Goal: Task Accomplishment & Management: Manage account settings

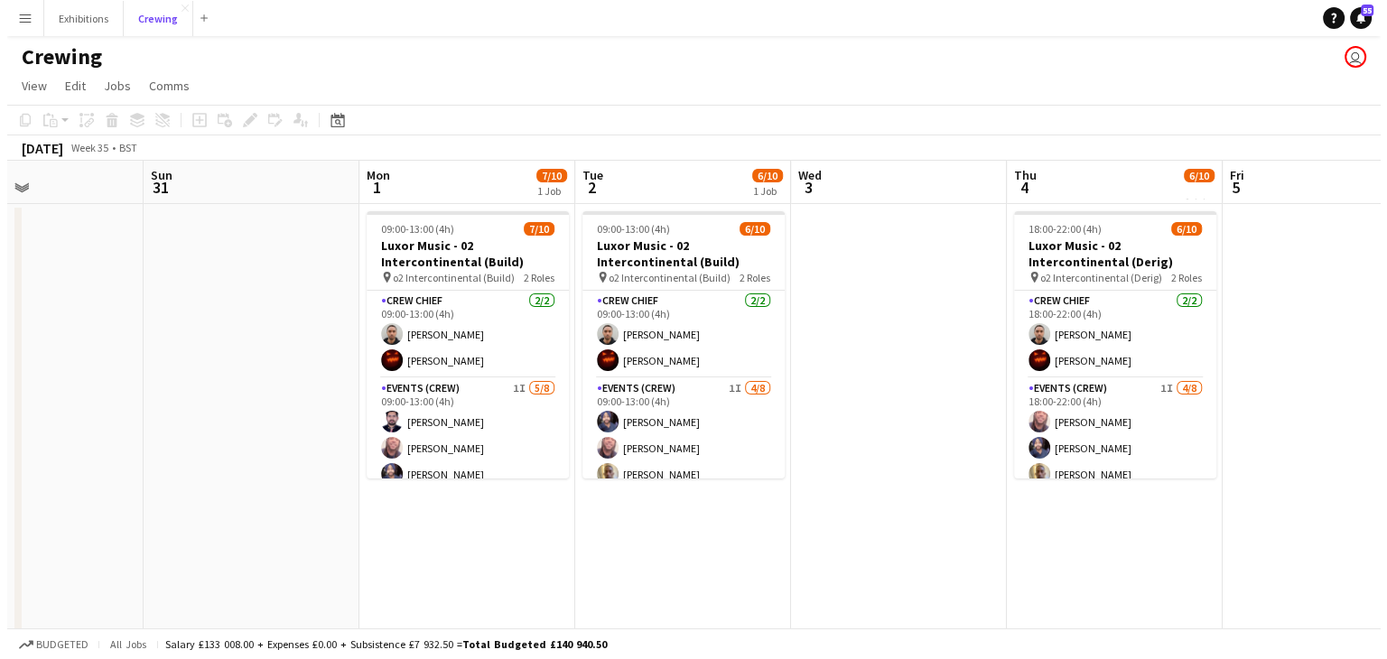
scroll to position [0, 725]
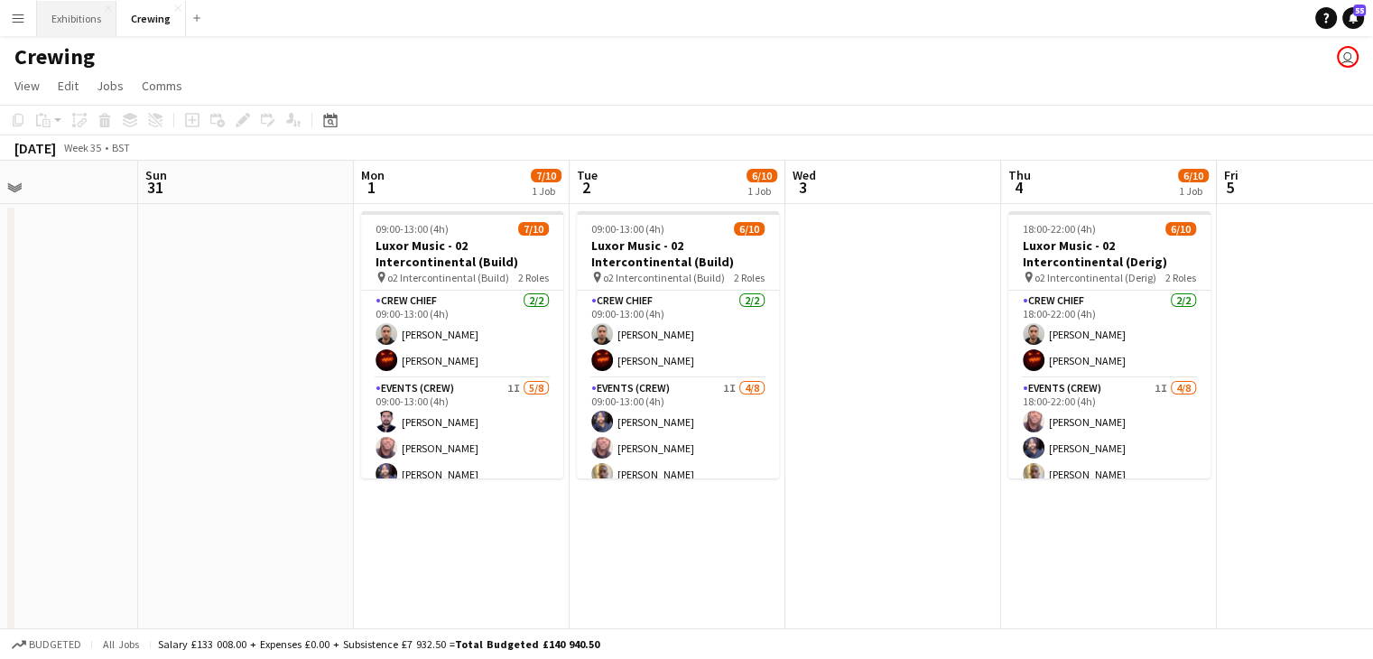
click at [60, 27] on button "Exhibitions Close" at bounding box center [76, 18] width 79 height 35
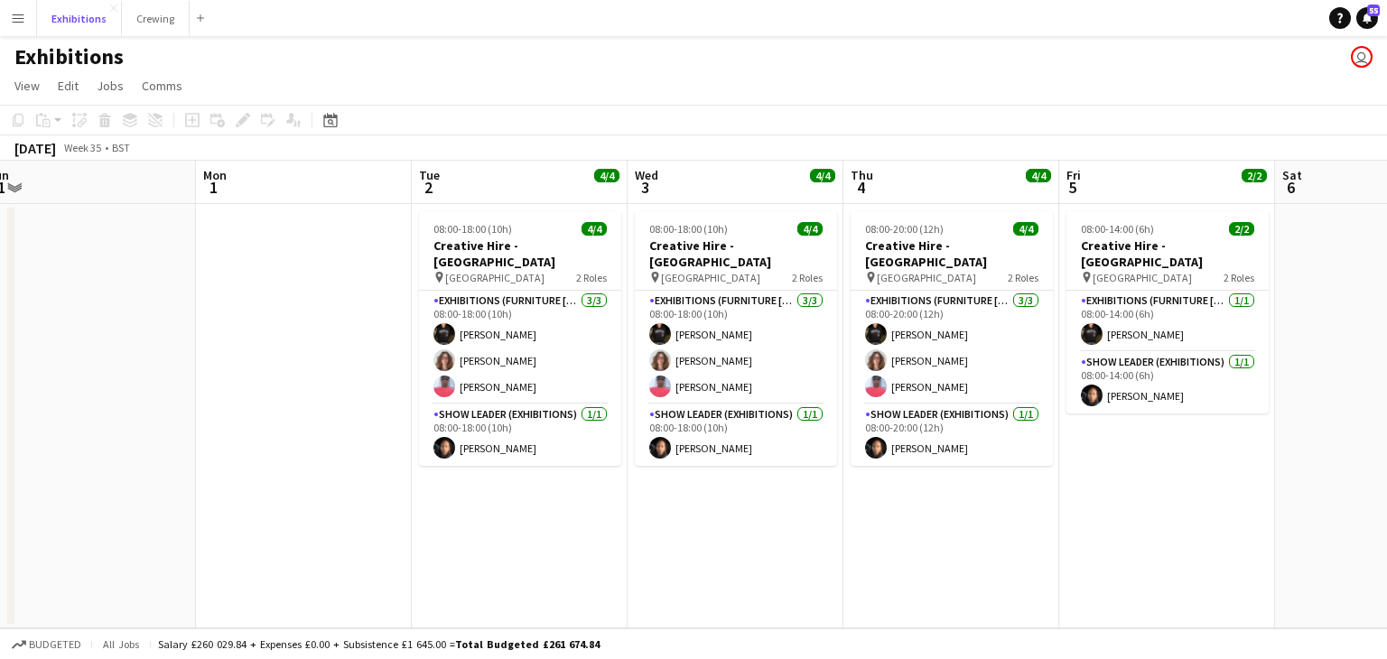
scroll to position [0, 501]
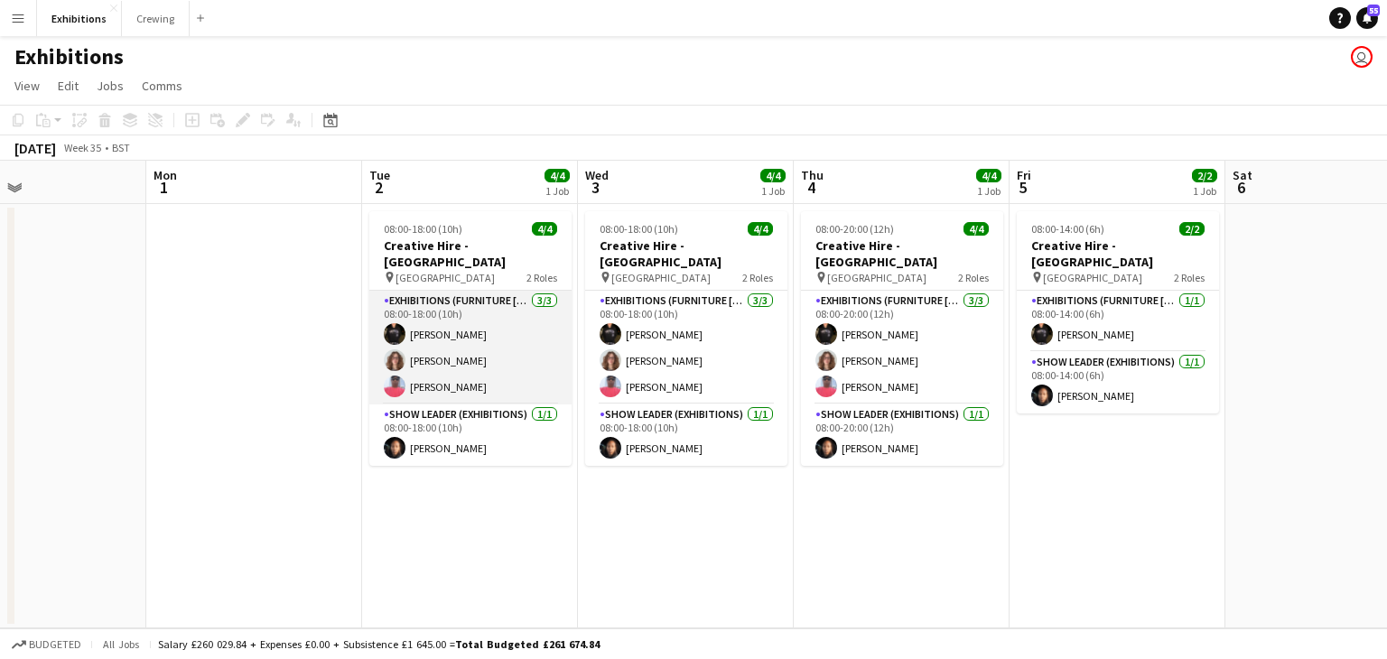
click at [483, 339] on app-card-role "Exhibitions (Furniture [PERSON_NAME]) [DATE] 08:00-18:00 (10h) [PERSON_NAME] [P…" at bounding box center [470, 348] width 202 height 114
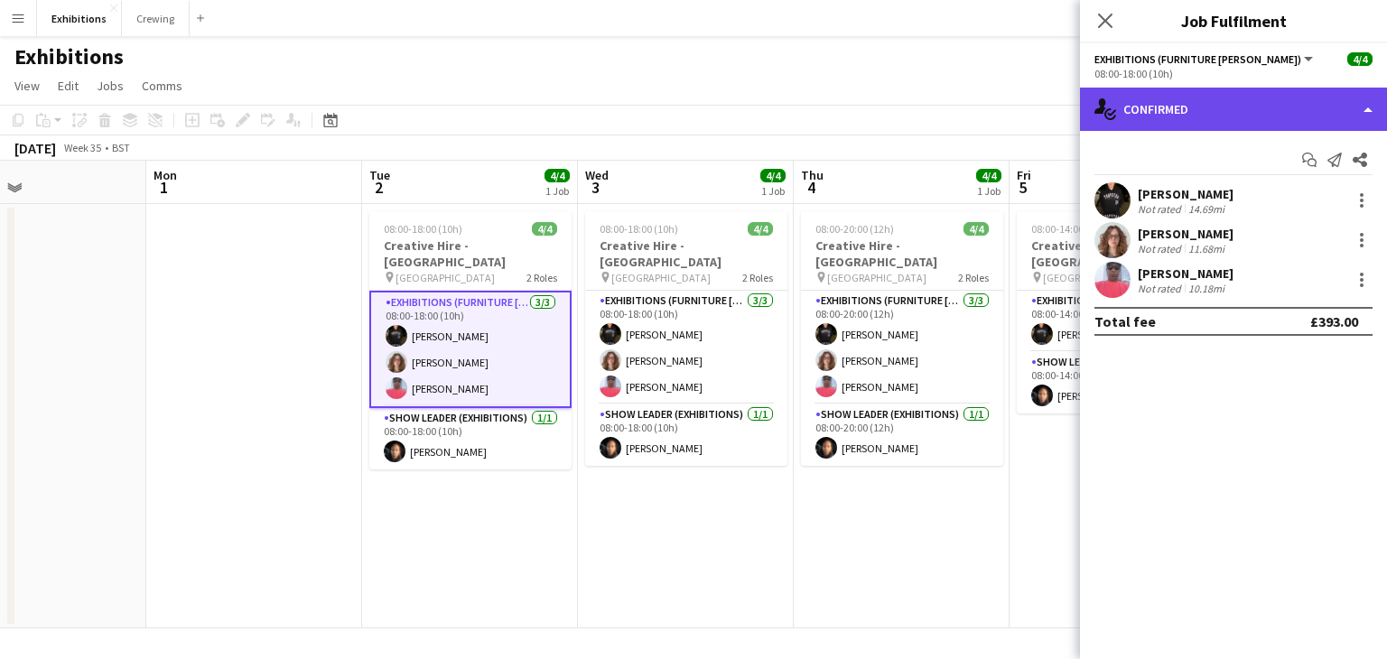
click at [1196, 113] on div "single-neutral-actions-check-2 Confirmed" at bounding box center [1233, 109] width 307 height 43
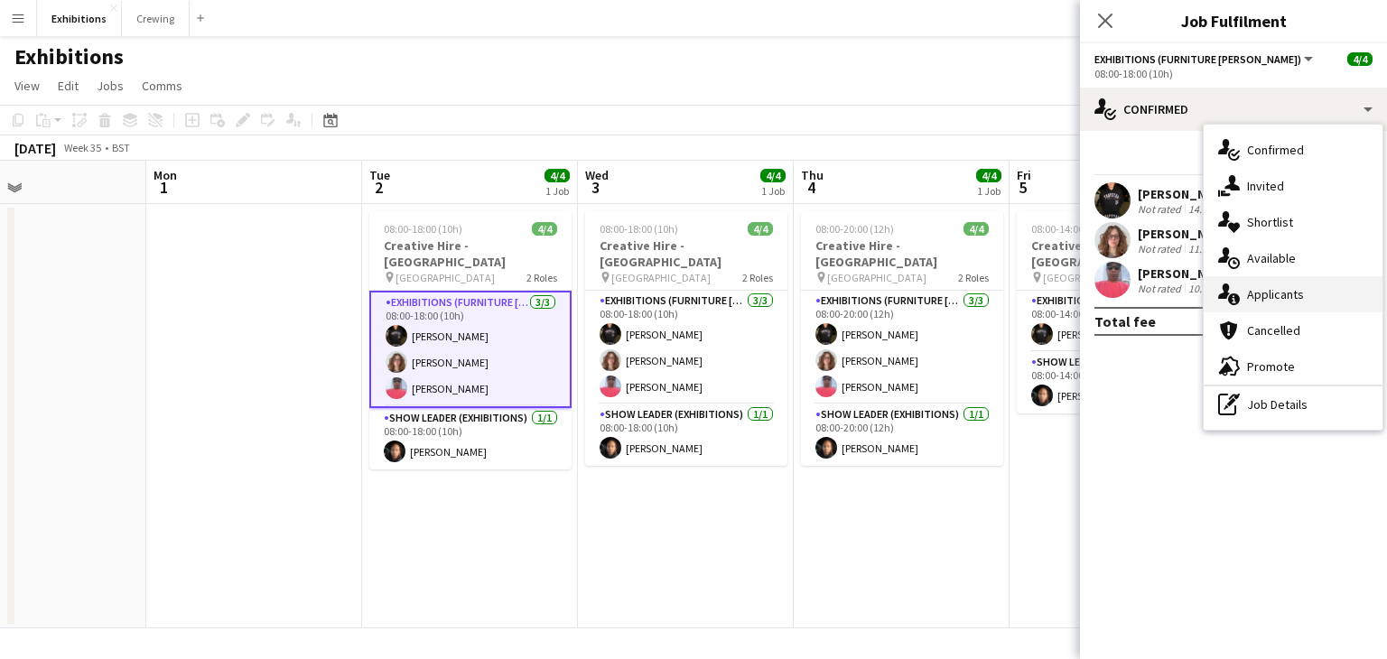
click at [1279, 292] on div "single-neutral-actions-information Applicants" at bounding box center [1292, 294] width 179 height 36
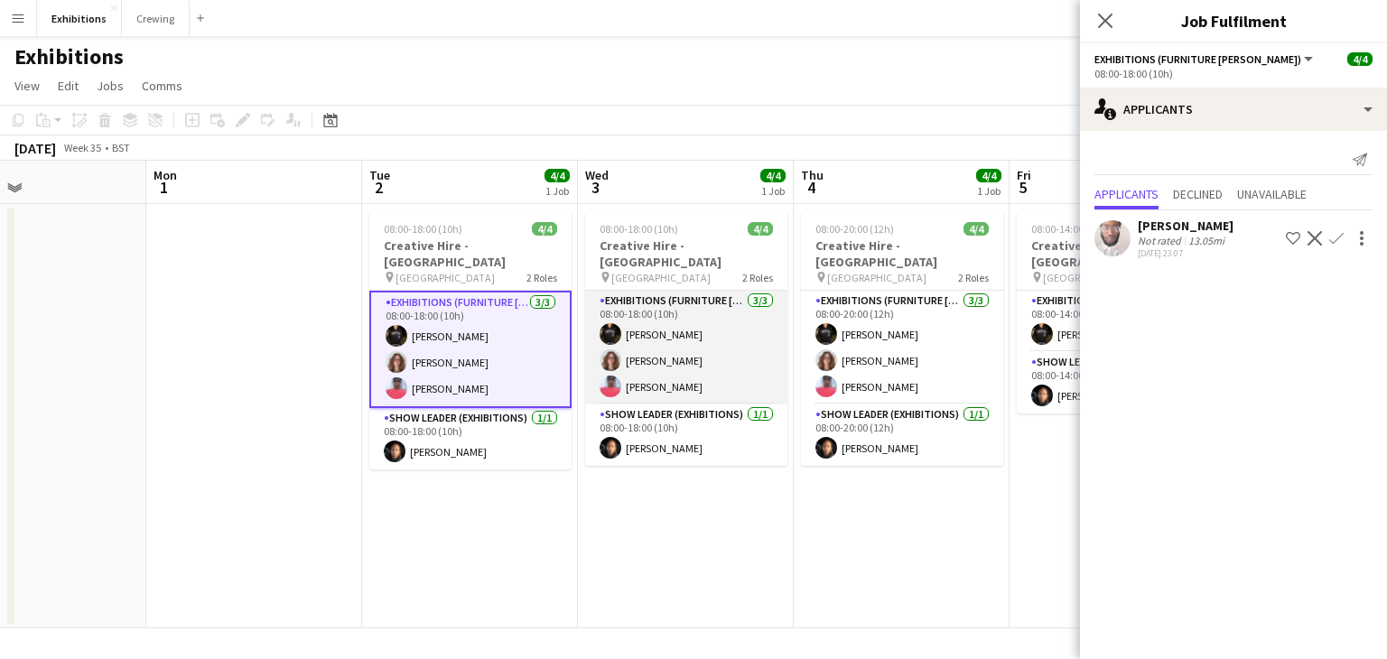
click at [702, 356] on app-card-role "Exhibitions (Furniture [PERSON_NAME]) [DATE] 08:00-18:00 (10h) [PERSON_NAME] [P…" at bounding box center [686, 348] width 202 height 114
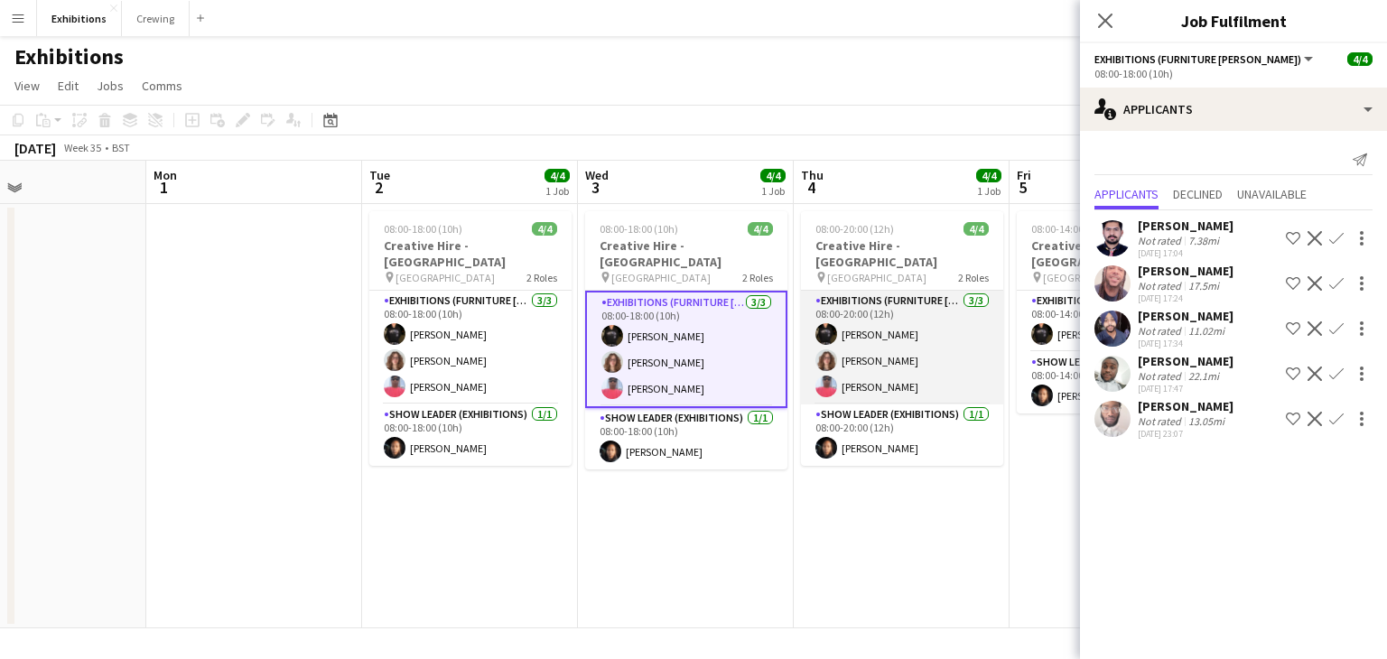
click at [886, 368] on app-card-role "Exhibitions (Furniture [PERSON_NAME]) [DATE] 08:00-20:00 (12h) [PERSON_NAME] [P…" at bounding box center [902, 348] width 202 height 114
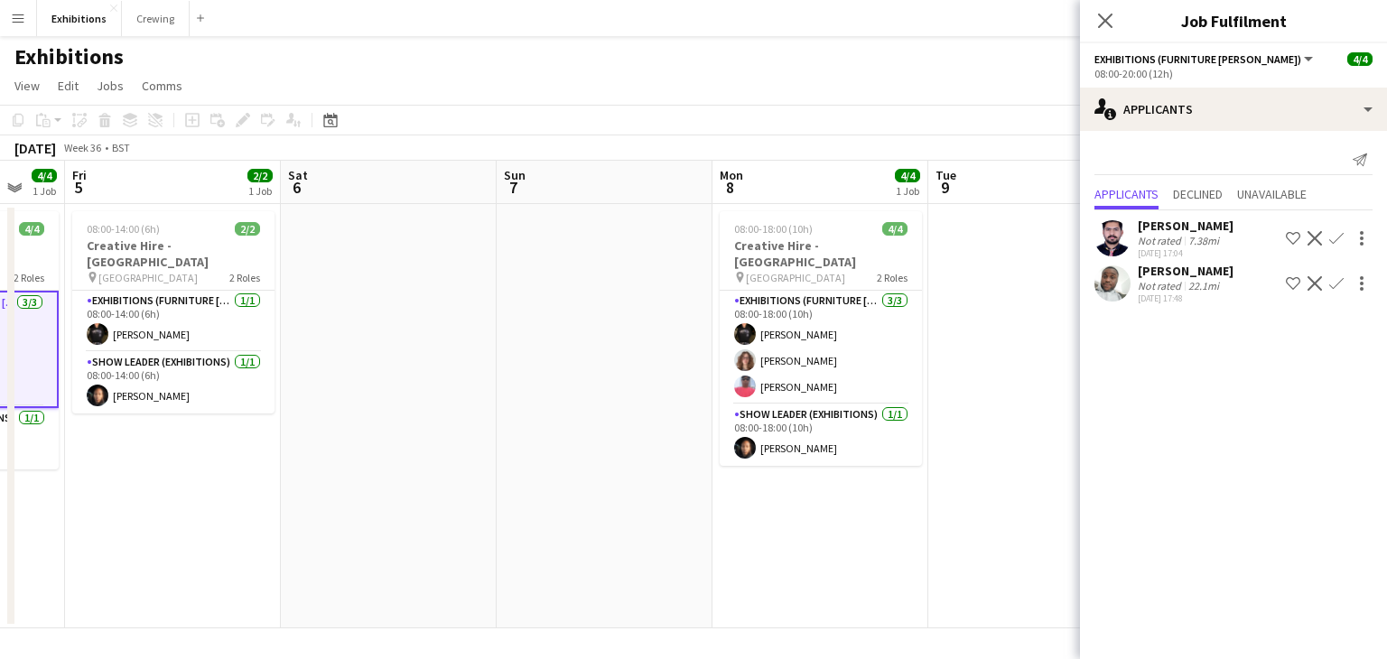
scroll to position [0, 726]
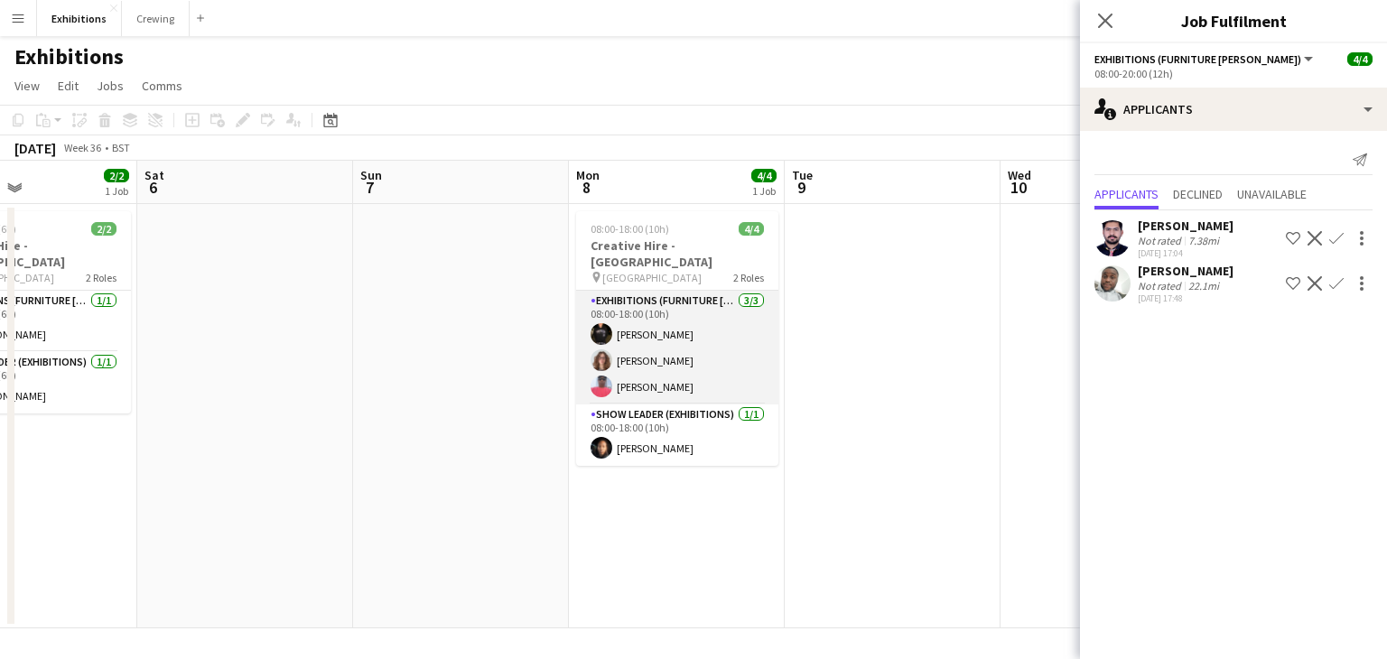
click at [650, 353] on app-card-role "Exhibitions (Furniture [PERSON_NAME]) [DATE] 08:00-18:00 (10h) [PERSON_NAME] [P…" at bounding box center [677, 348] width 202 height 114
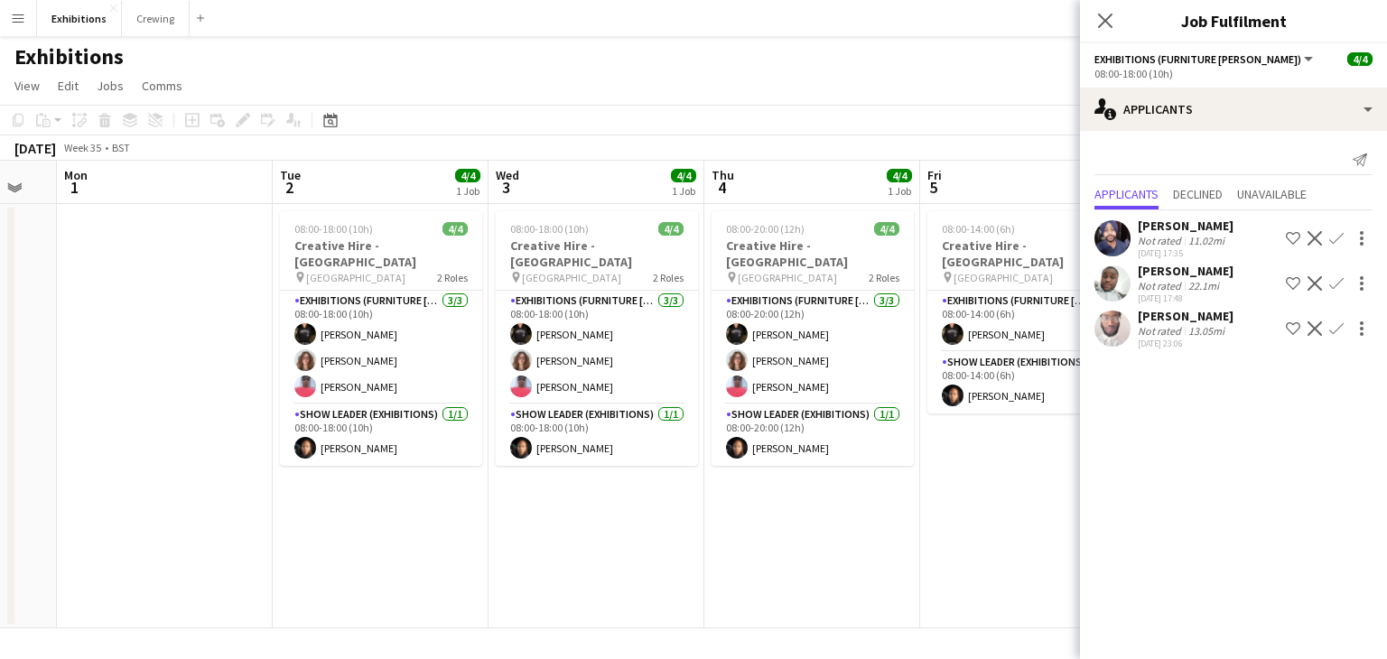
scroll to position [0, 539]
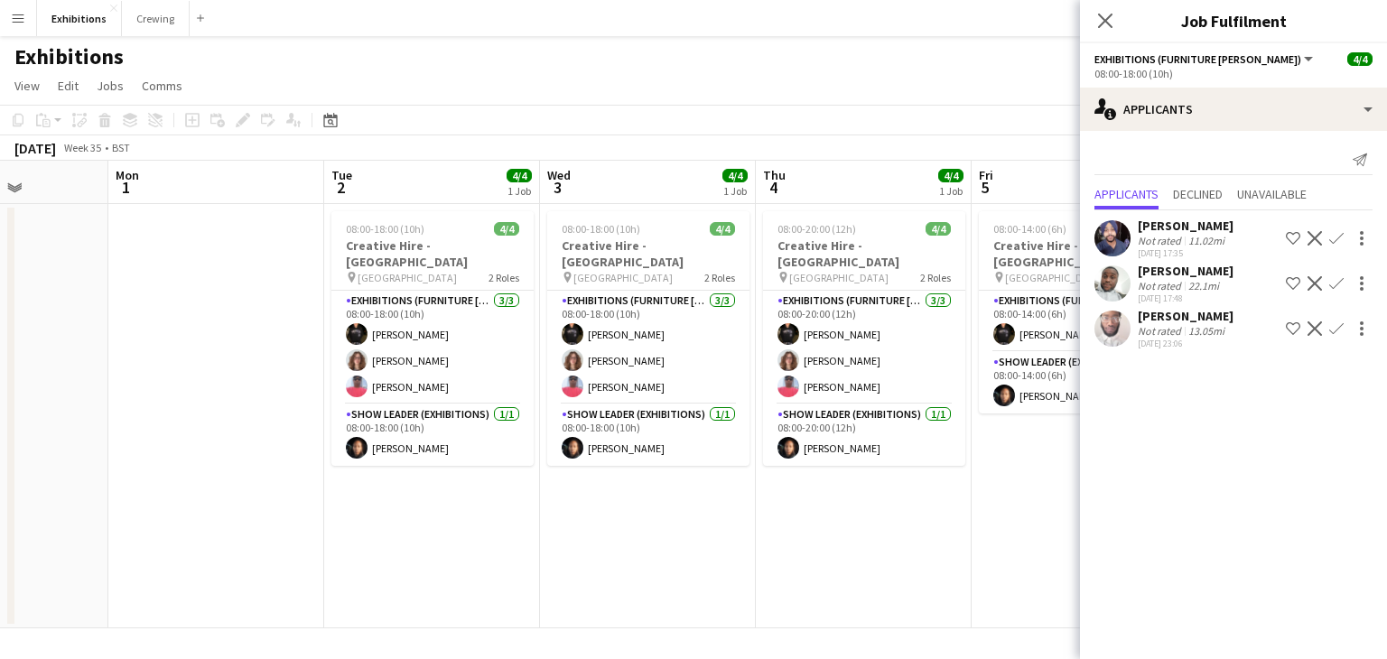
click at [287, 384] on app-date-cell at bounding box center [216, 416] width 216 height 424
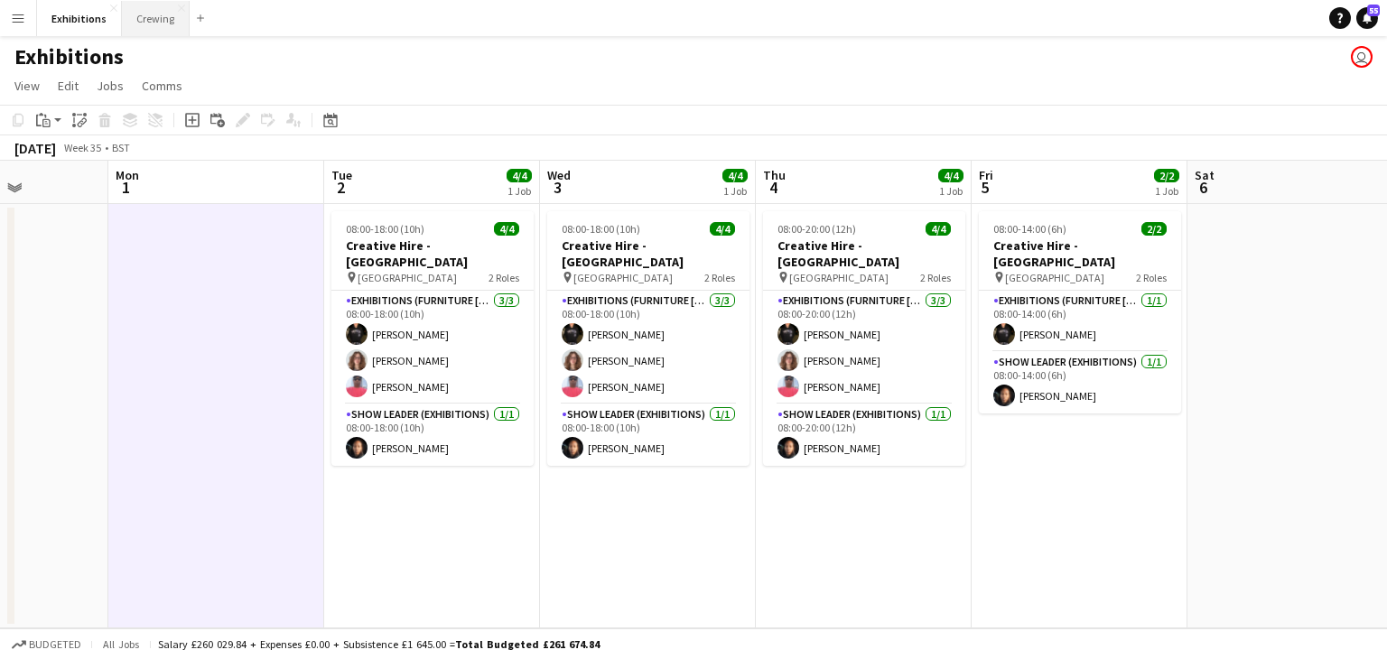
click at [159, 19] on button "Crewing Close" at bounding box center [156, 18] width 68 height 35
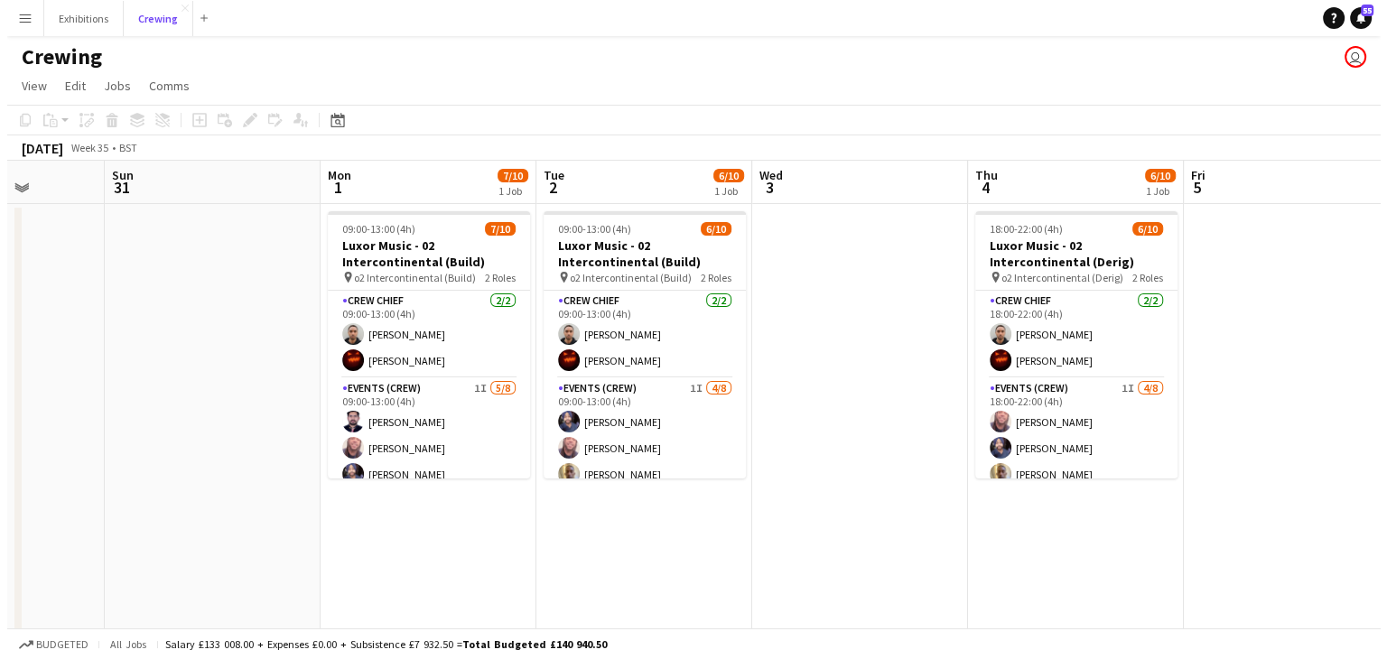
scroll to position [0, 557]
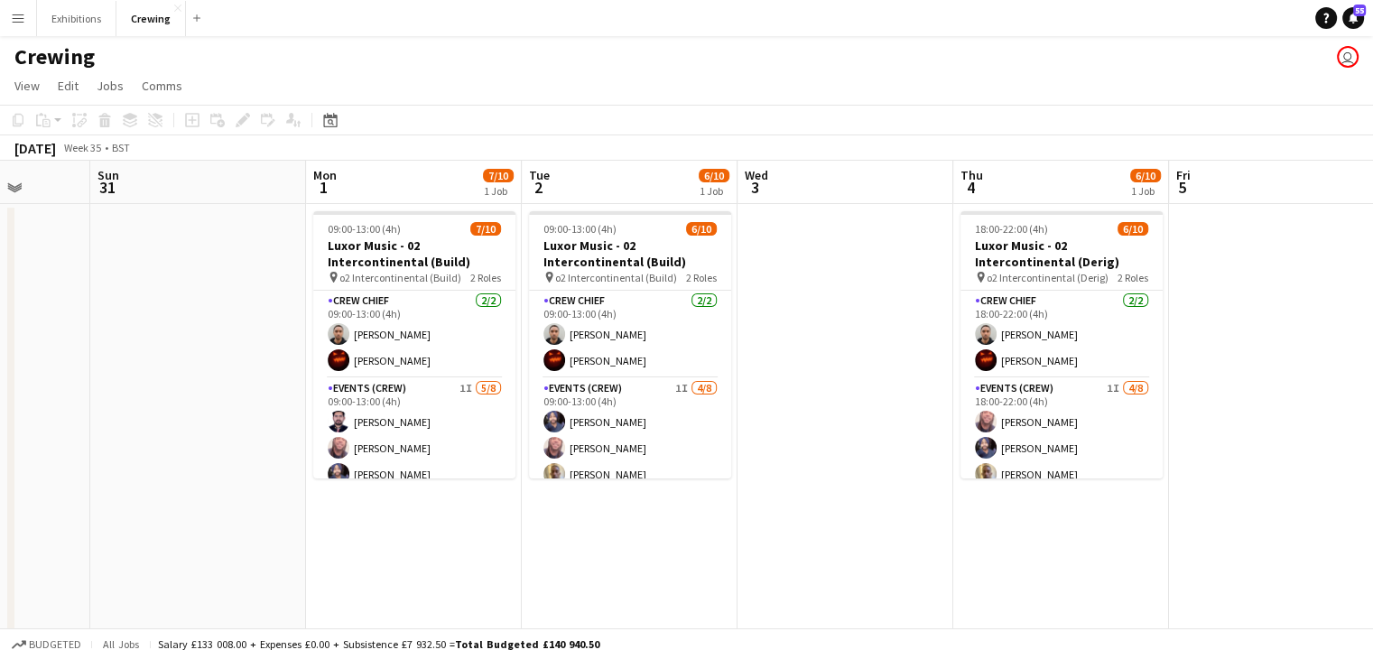
click at [13, 19] on app-icon "Menu" at bounding box center [18, 18] width 14 height 14
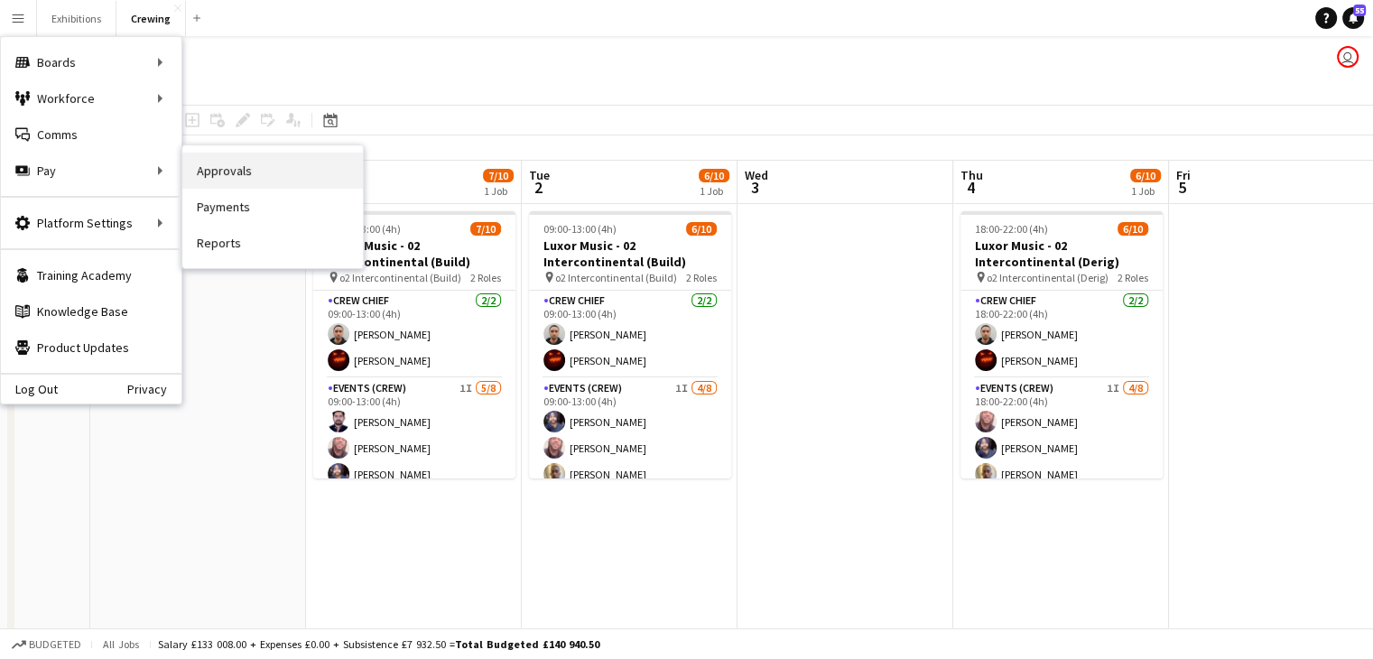
click at [237, 172] on link "Approvals" at bounding box center [272, 171] width 181 height 36
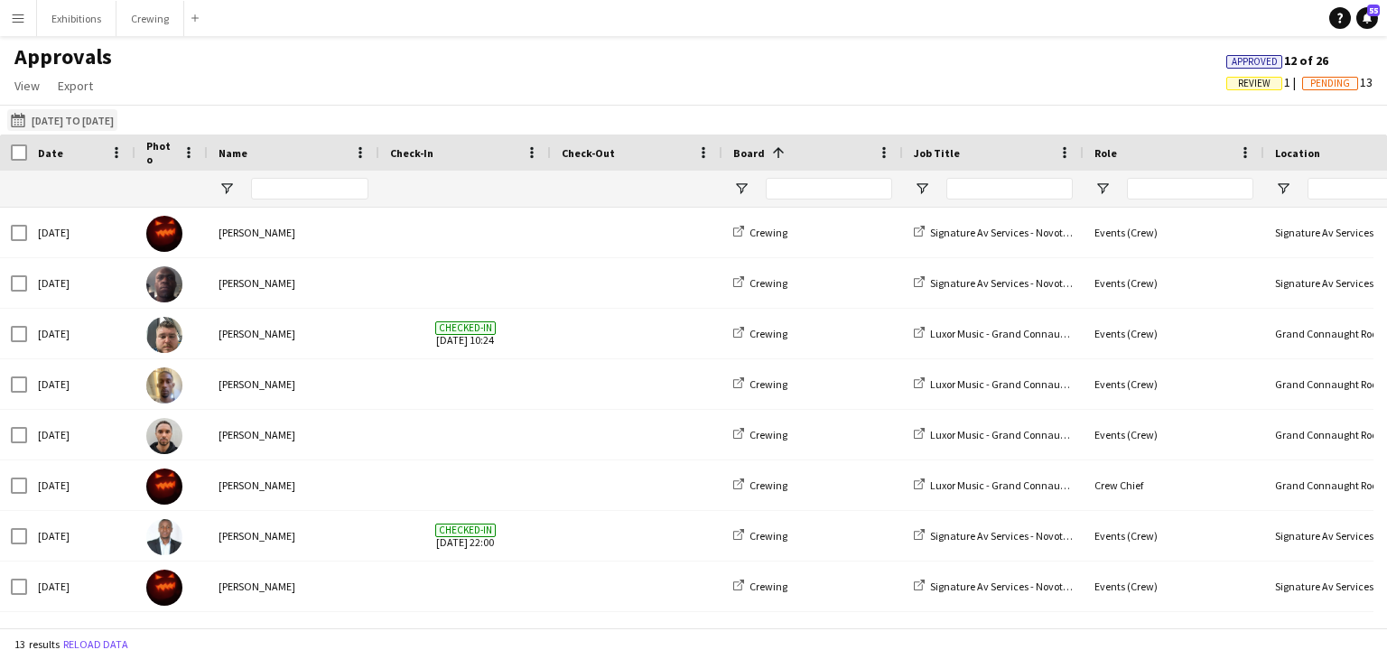
click at [84, 115] on button "[DATE] to [DATE] [DATE] to [DATE]" at bounding box center [62, 120] width 110 height 22
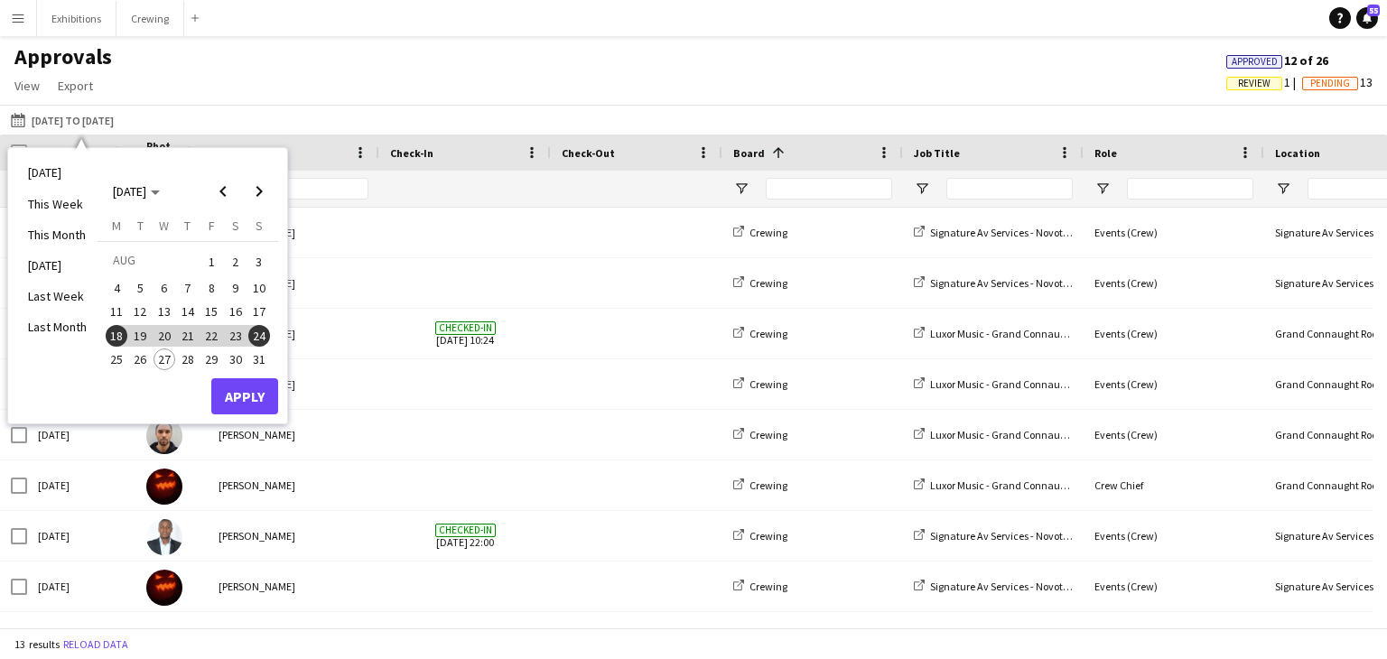
click at [453, 116] on div "[DATE] to [DATE] [DATE] to [DATE] [DATE] This Week This Month [DATE] Last Week …" at bounding box center [693, 120] width 1387 height 30
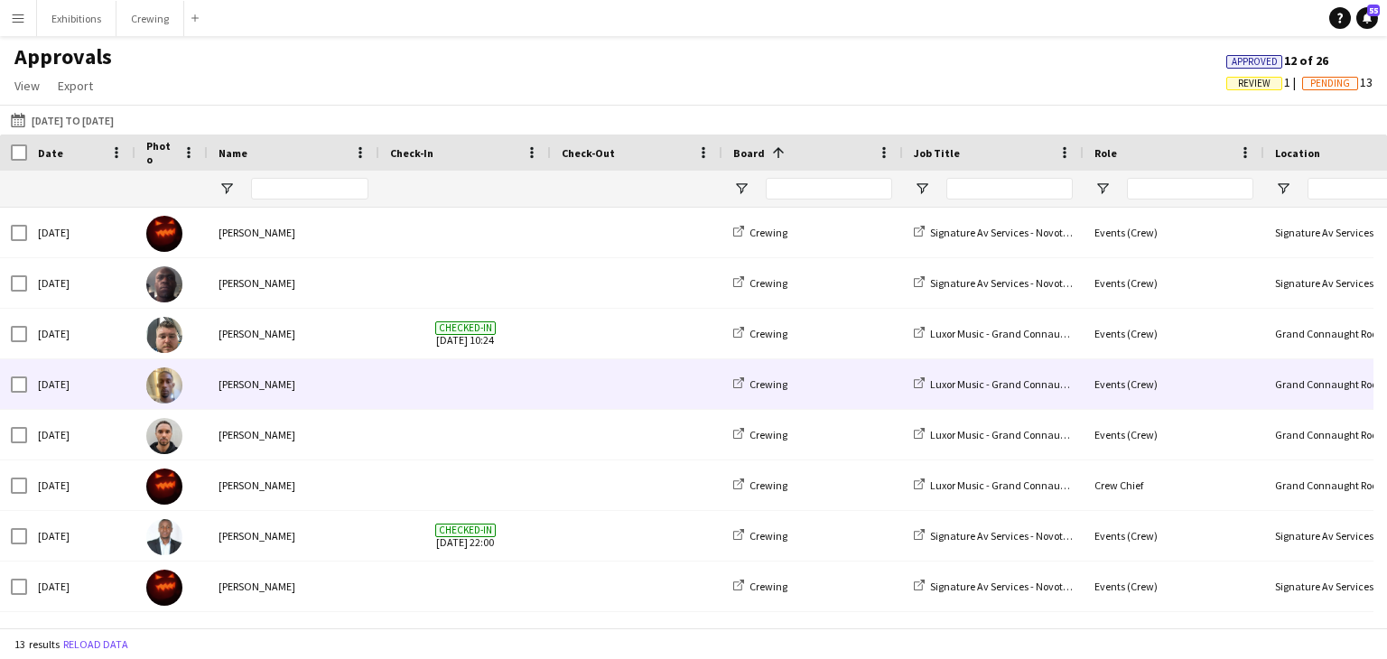
scroll to position [251, 0]
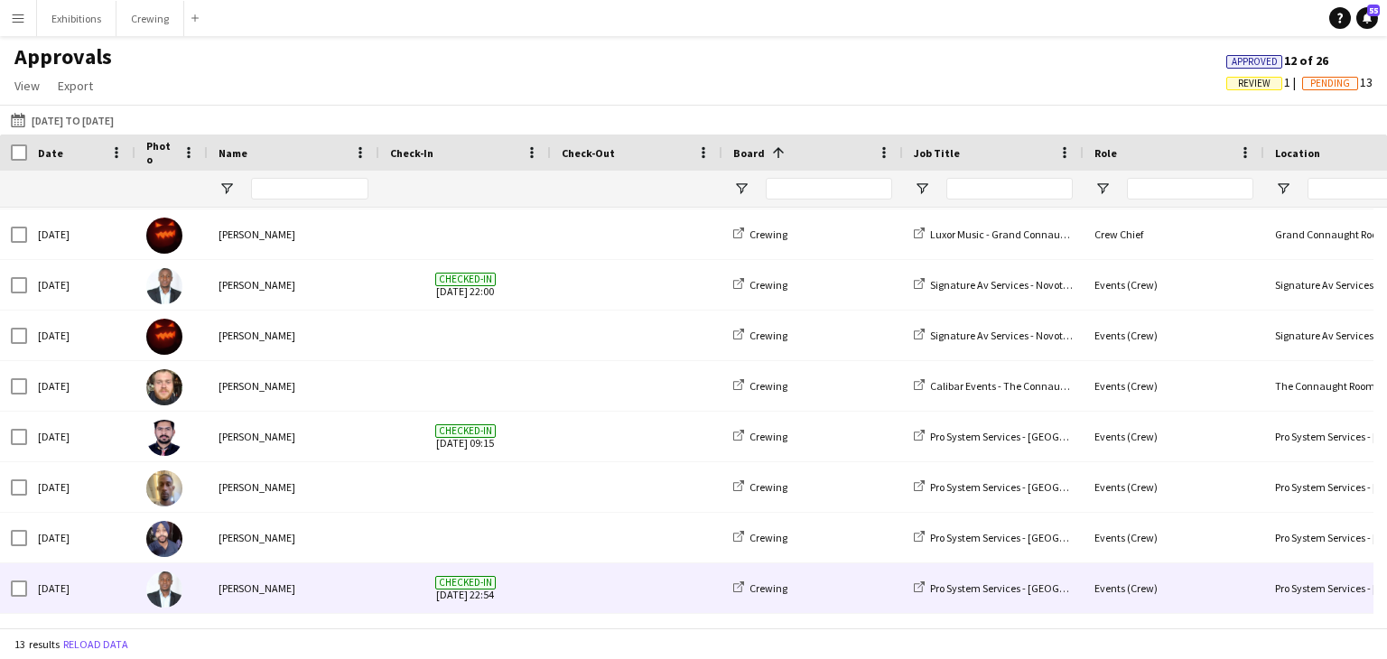
click at [332, 609] on div "[PERSON_NAME]" at bounding box center [294, 588] width 172 height 50
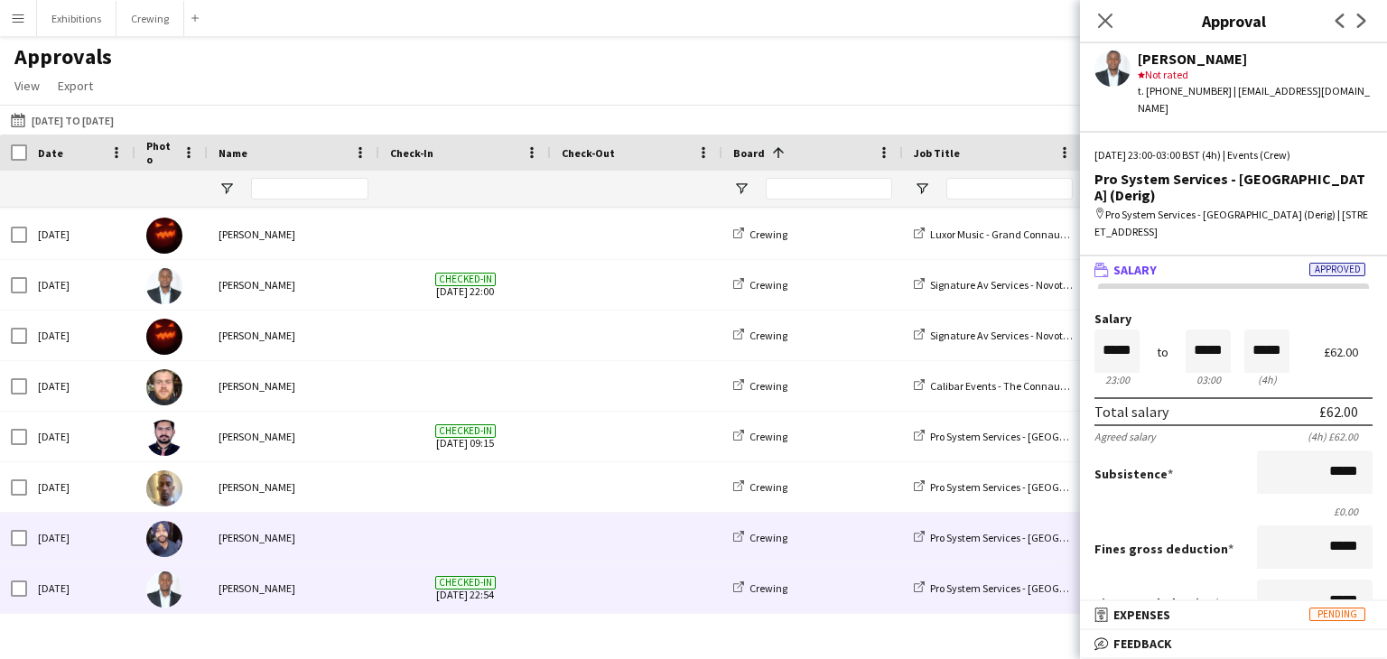
click at [329, 541] on div "[PERSON_NAME]" at bounding box center [294, 538] width 172 height 50
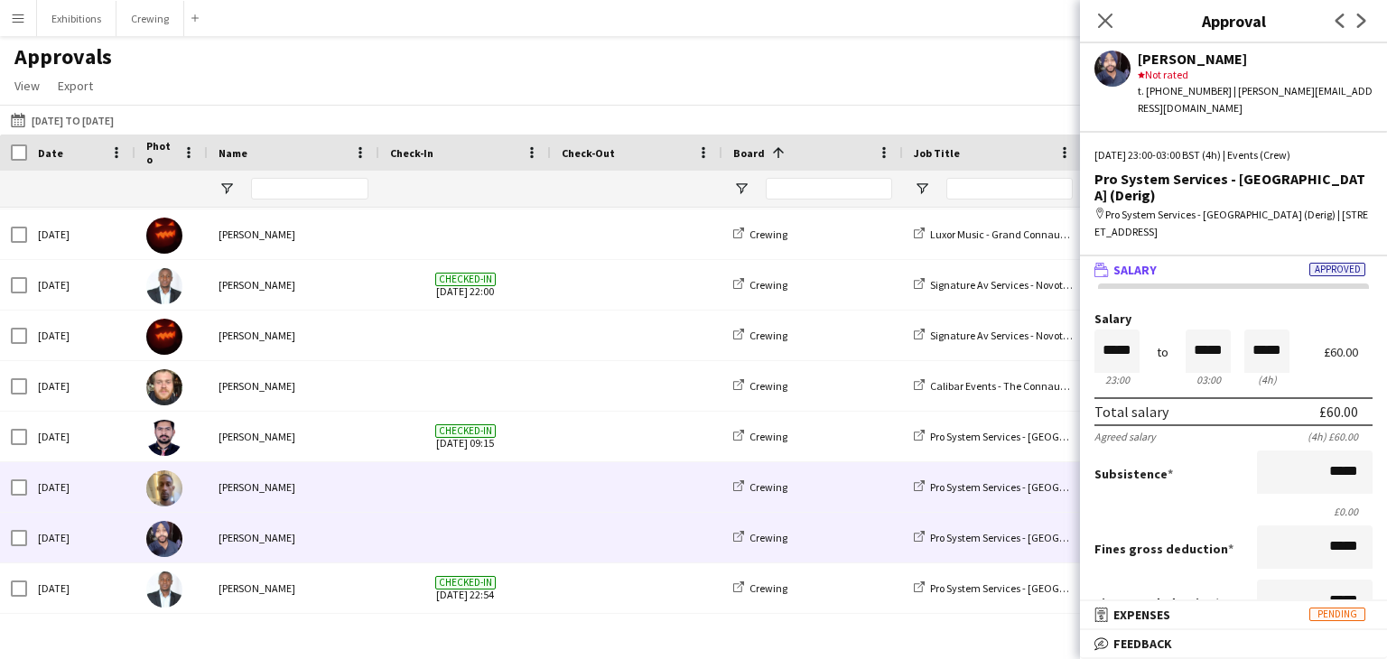
click at [325, 484] on div "[PERSON_NAME]" at bounding box center [294, 487] width 172 height 50
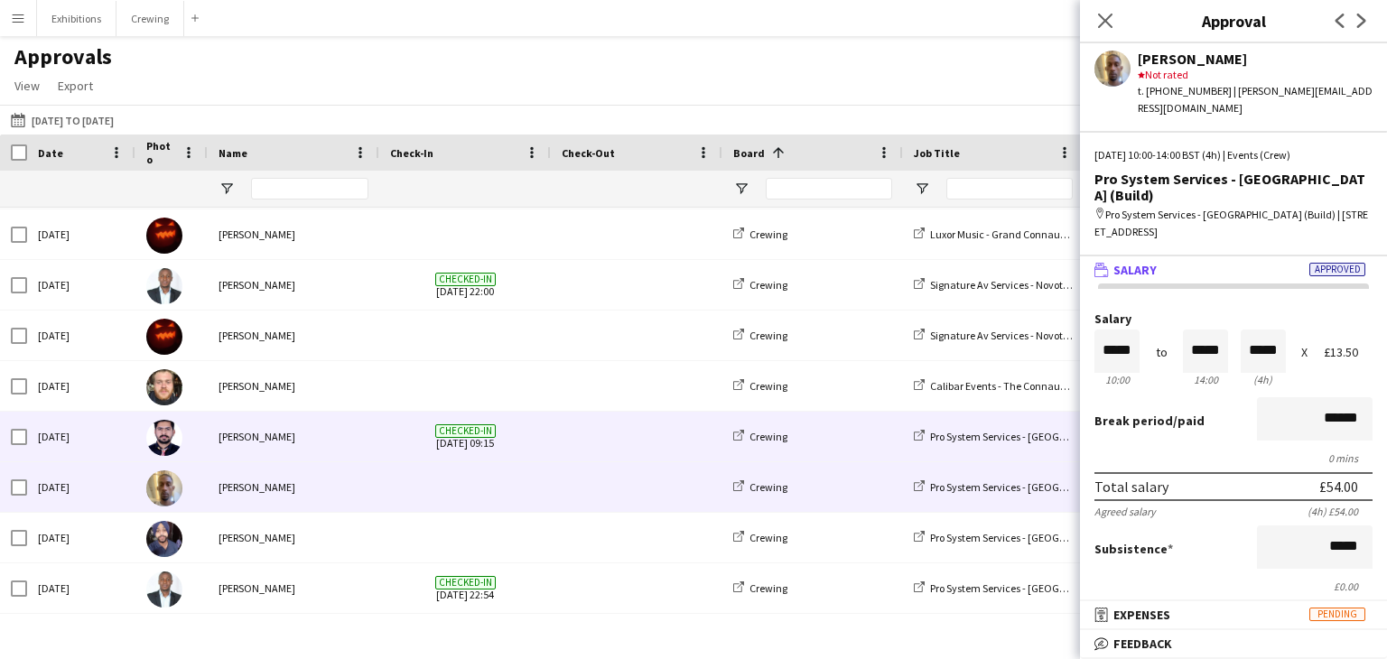
click at [343, 429] on div "[PERSON_NAME]" at bounding box center [294, 437] width 172 height 50
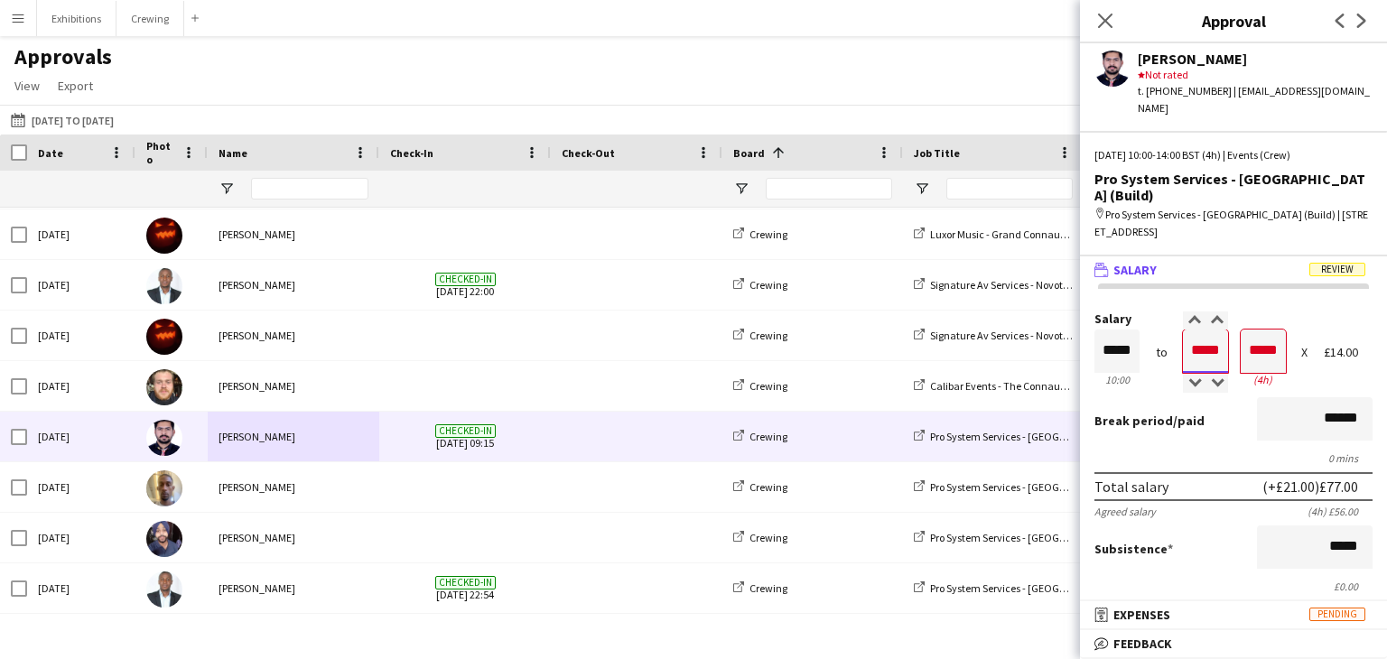
click at [1206, 330] on input "*****" at bounding box center [1205, 351] width 45 height 43
type input "*****"
click at [1186, 311] on div at bounding box center [1194, 320] width 23 height 18
type input "*****"
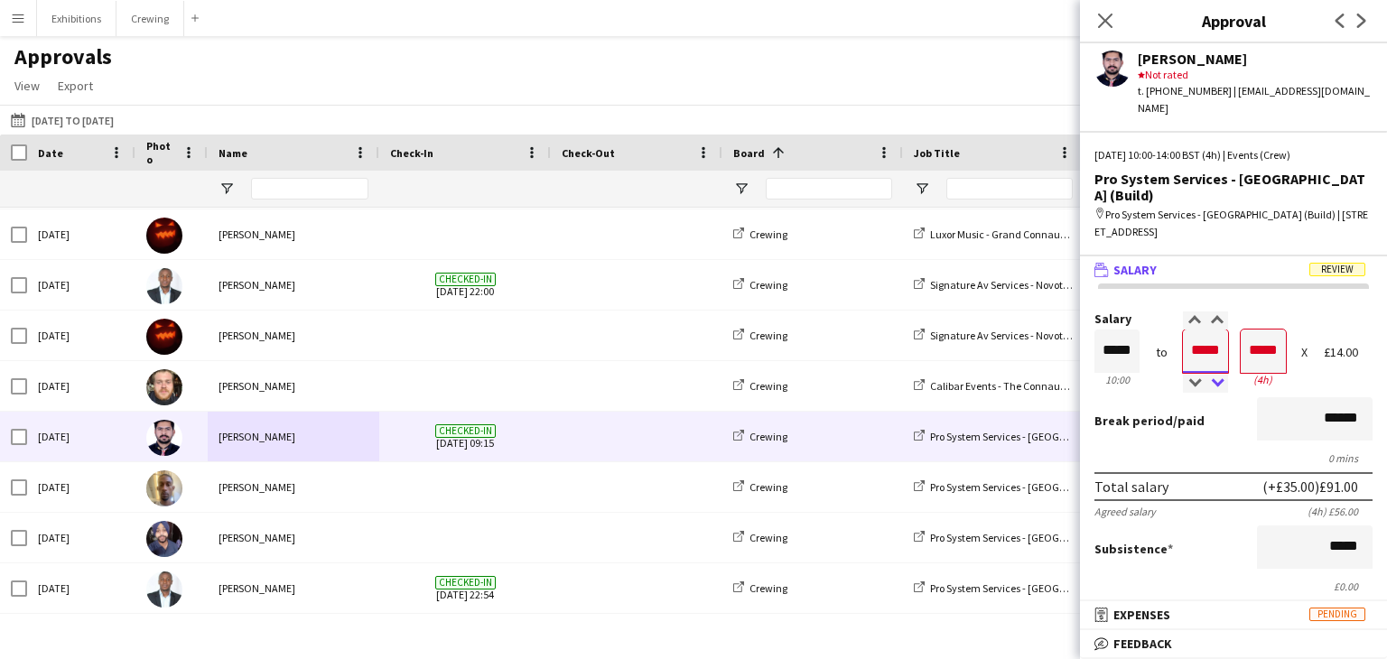
type input "*****"
click at [1213, 375] on div at bounding box center [1216, 384] width 23 height 18
type input "*****"
click at [1213, 375] on div at bounding box center [1216, 384] width 23 height 18
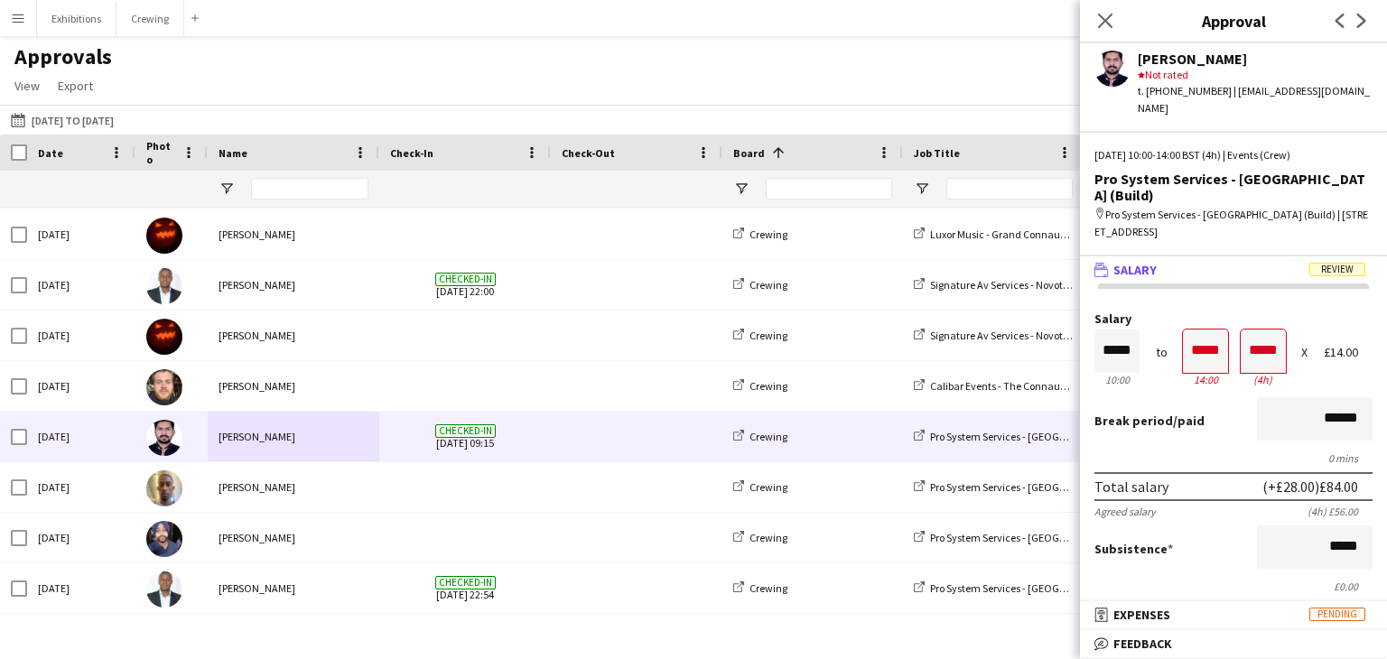
click at [1232, 413] on div "Break period /paid ******" at bounding box center [1233, 420] width 278 height 47
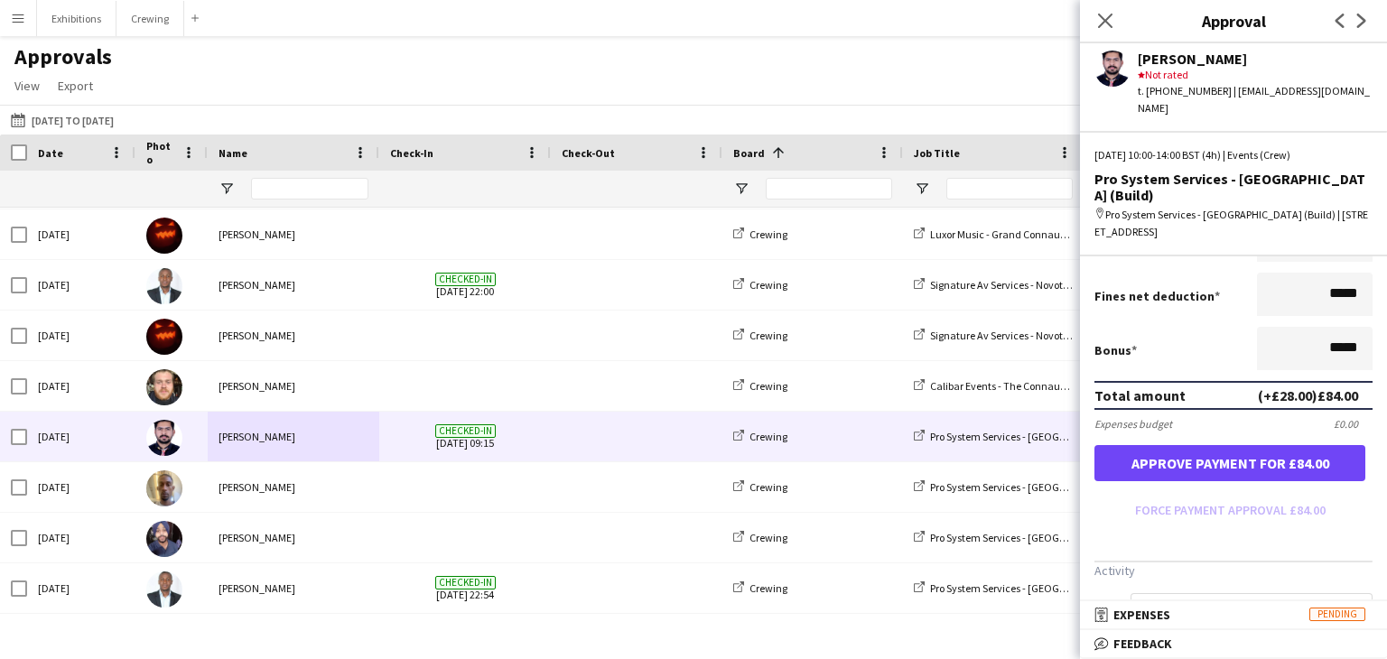
scroll to position [386, 0]
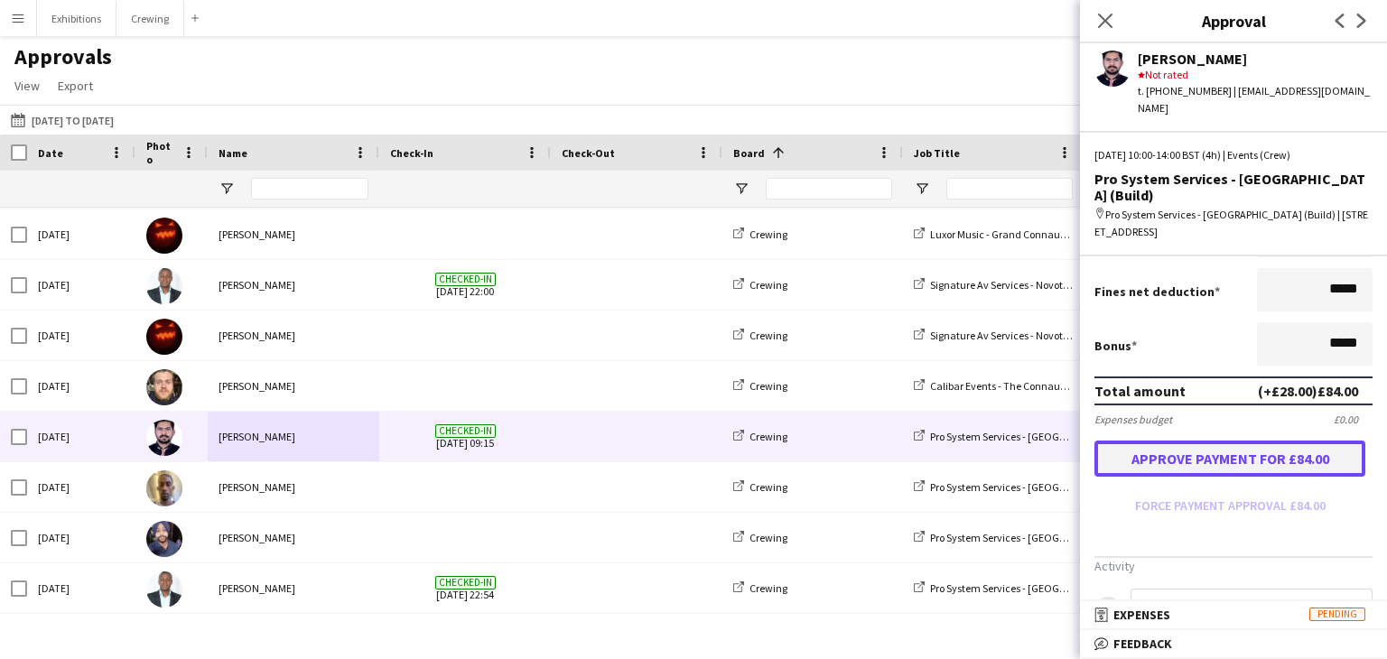
click at [1221, 447] on button "Approve payment for £84.00" at bounding box center [1229, 459] width 271 height 36
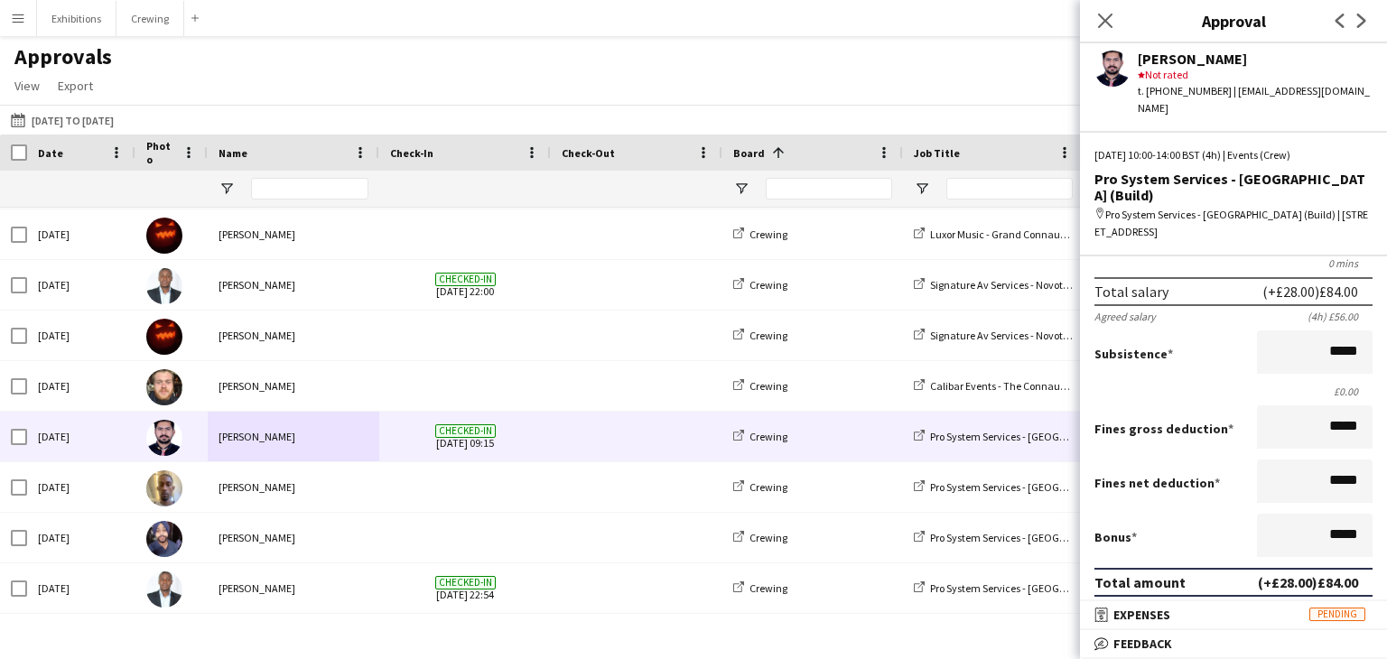
scroll to position [197, 0]
click at [1343, 521] on input "*****" at bounding box center [1315, 533] width 116 height 43
type input "**"
type input "******"
click at [1210, 478] on div "Fines net deduction *****" at bounding box center [1233, 481] width 278 height 47
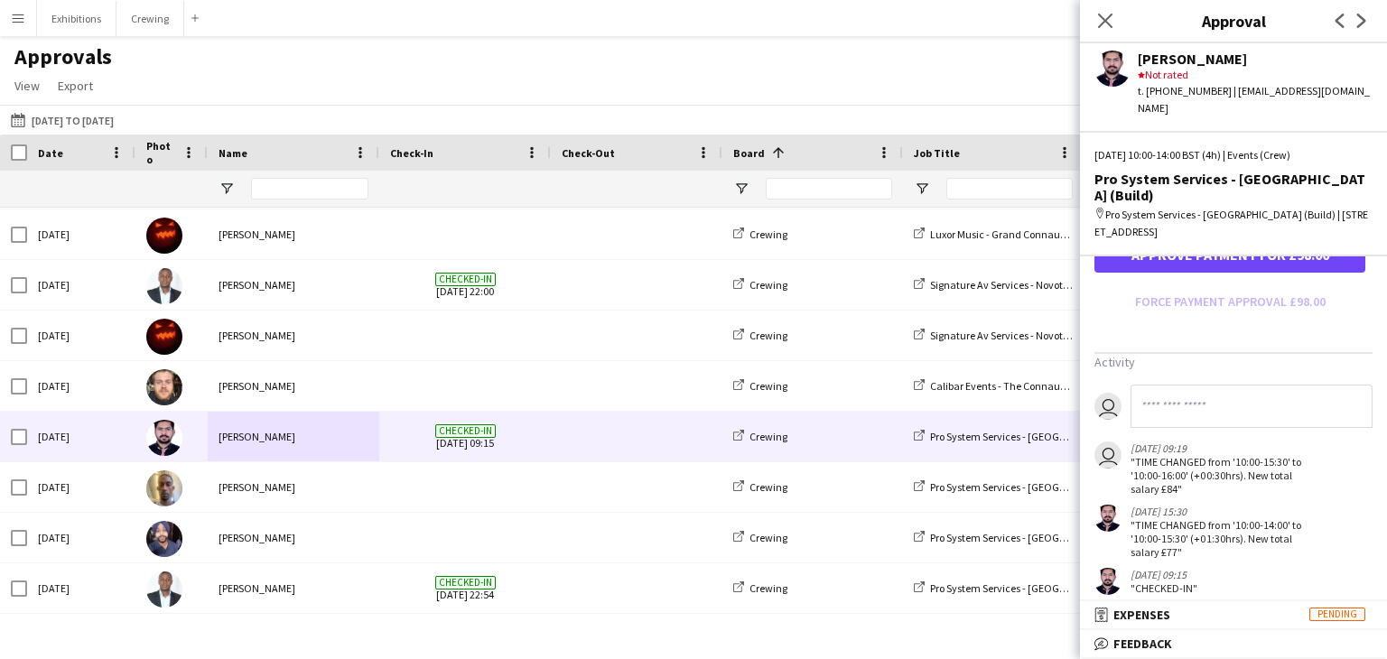
scroll to position [509, 0]
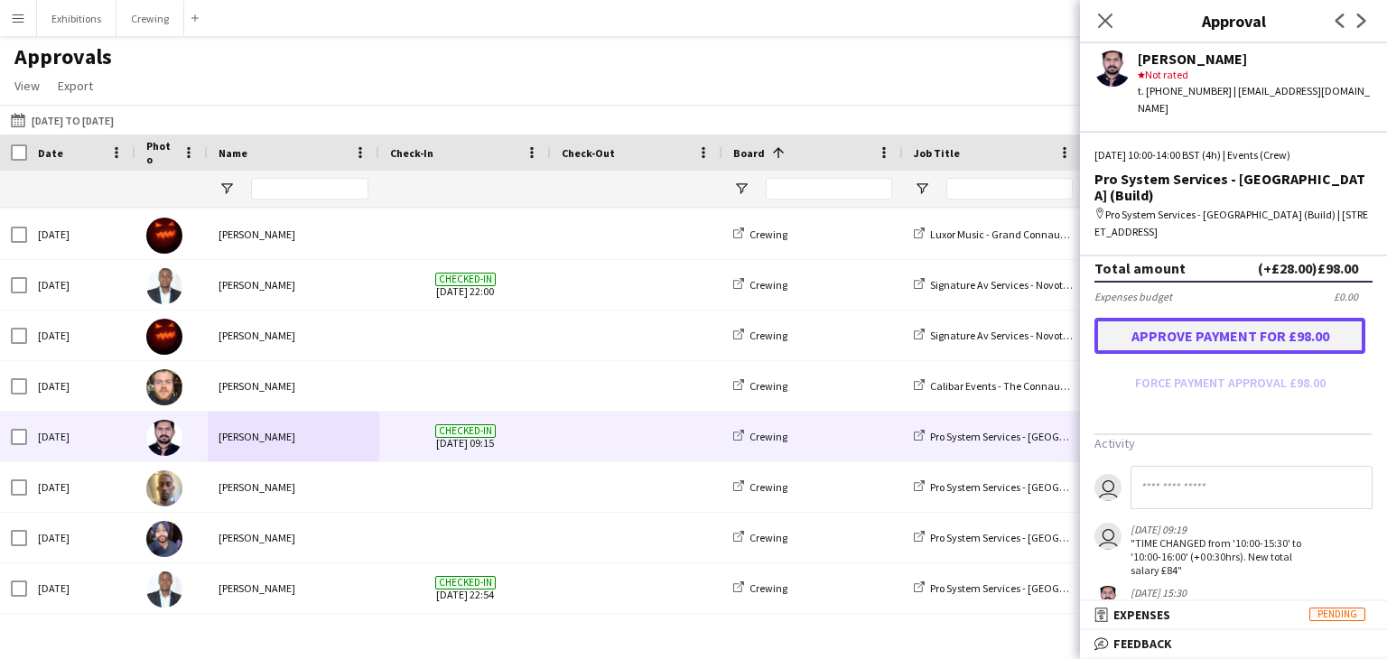
click at [1197, 322] on button "Approve payment for £98.00" at bounding box center [1229, 336] width 271 height 36
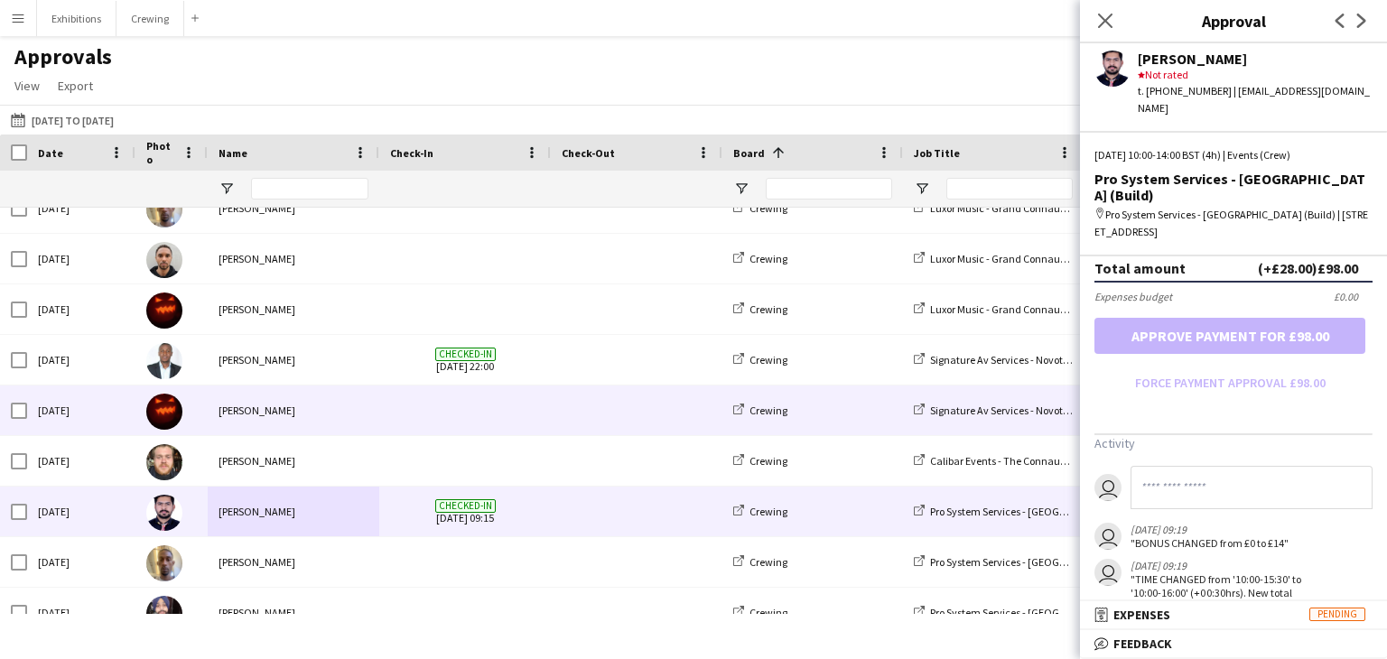
scroll to position [175, 0]
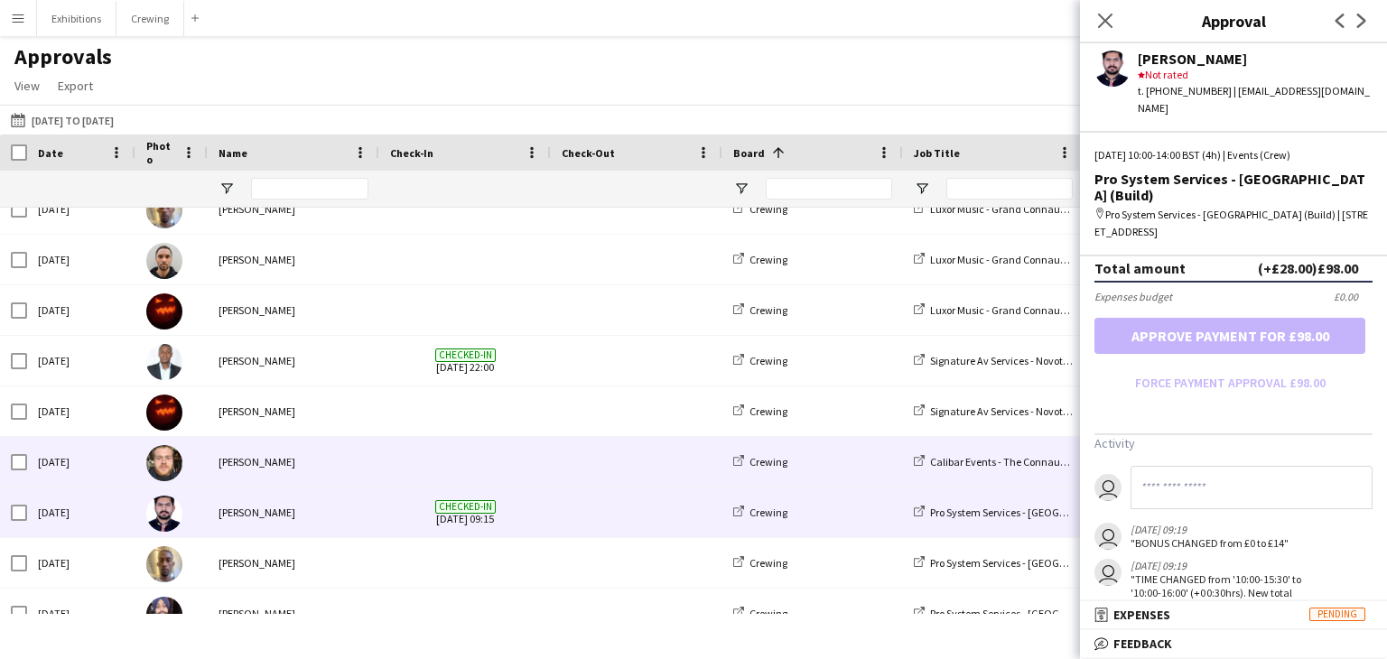
click at [388, 478] on div at bounding box center [465, 462] width 172 height 50
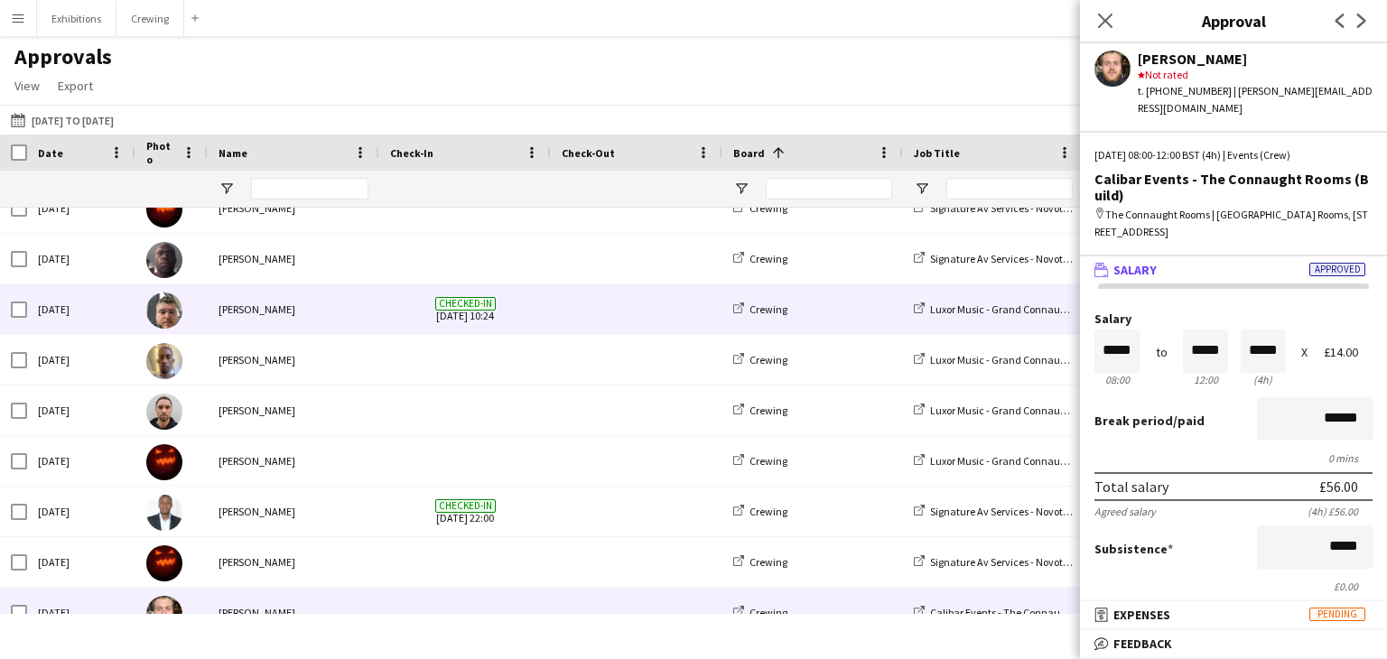
scroll to position [23, 0]
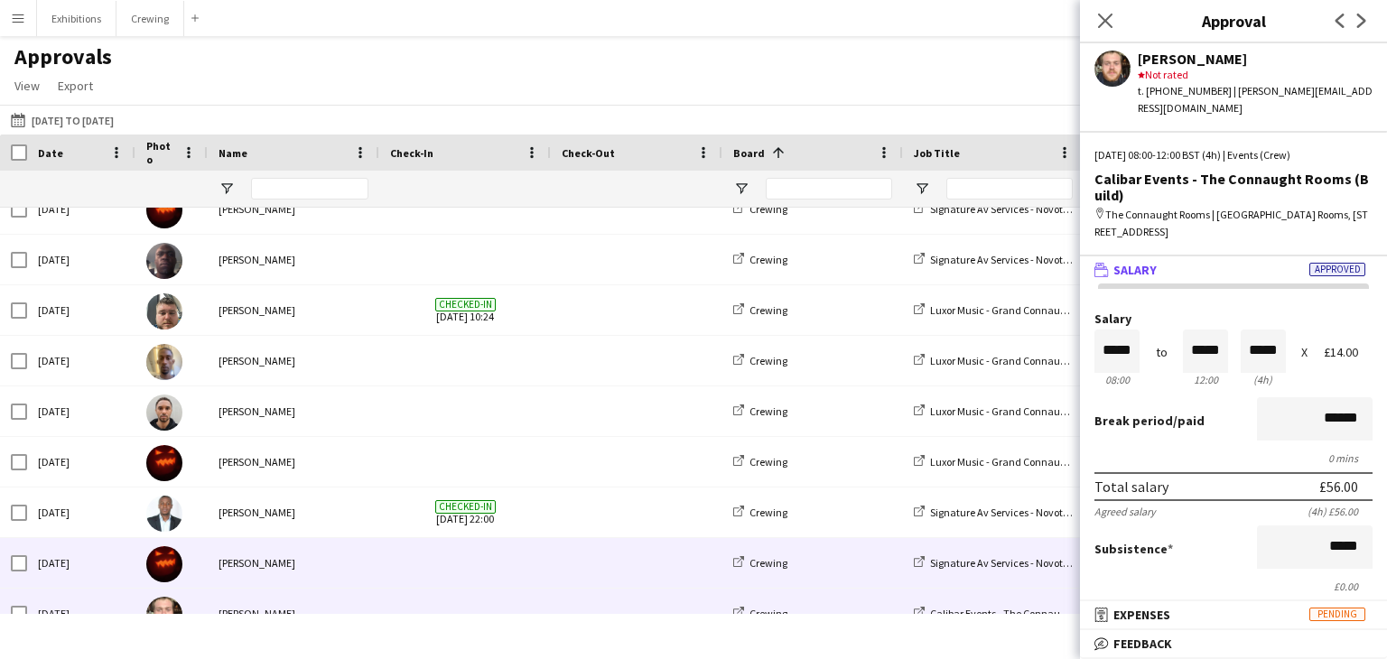
click at [371, 551] on div "[PERSON_NAME]" at bounding box center [294, 563] width 172 height 50
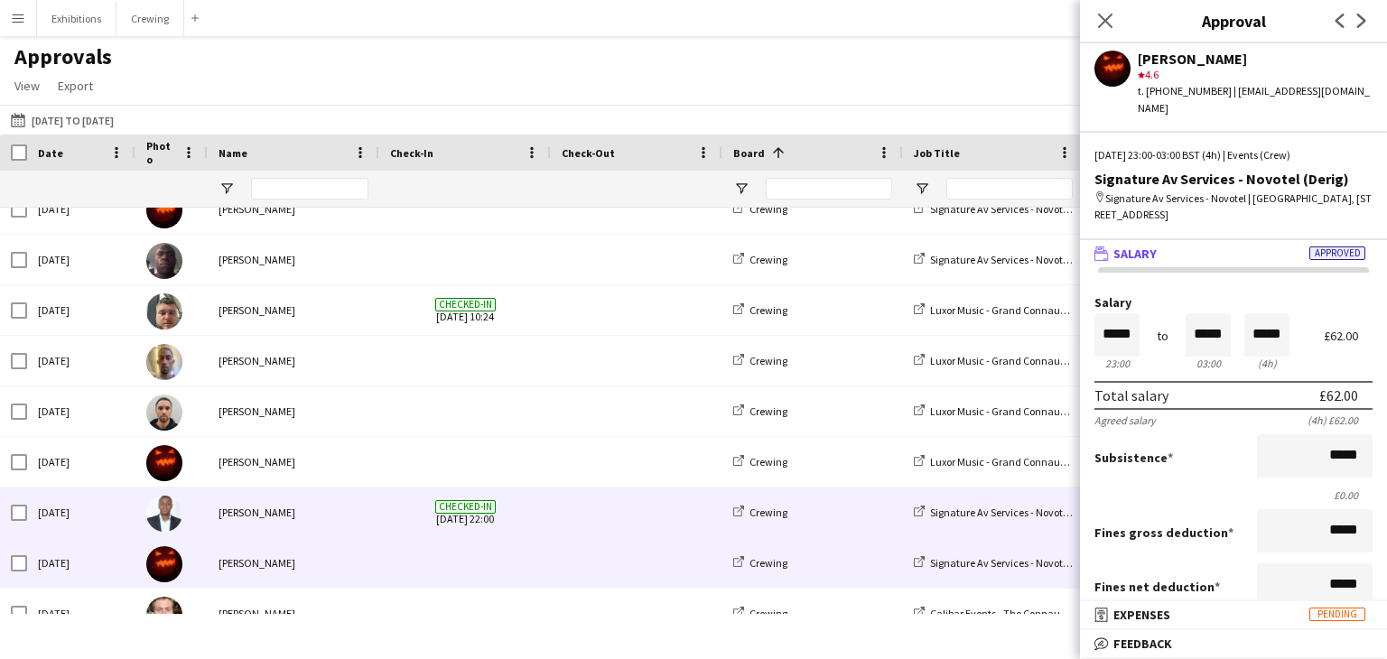
click at [354, 510] on div "[PERSON_NAME]" at bounding box center [294, 513] width 172 height 50
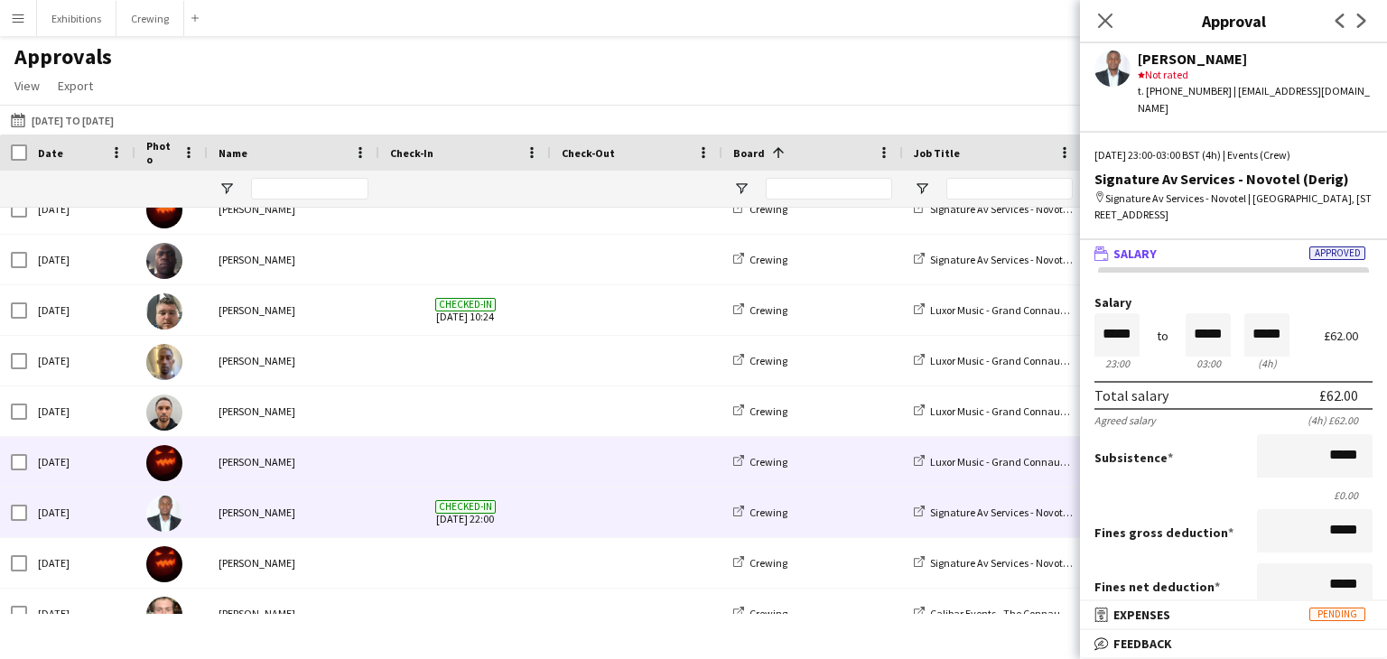
click at [397, 452] on span at bounding box center [465, 462] width 150 height 50
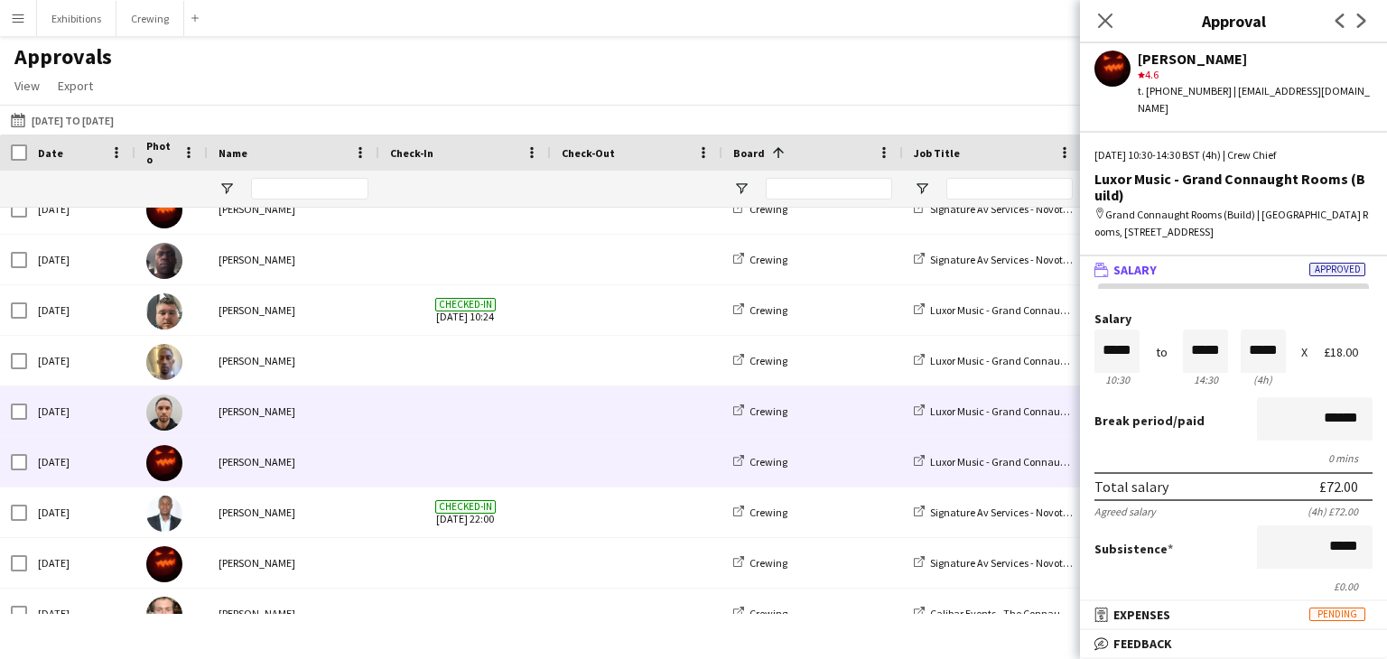
click at [376, 398] on div "[PERSON_NAME]" at bounding box center [294, 411] width 172 height 50
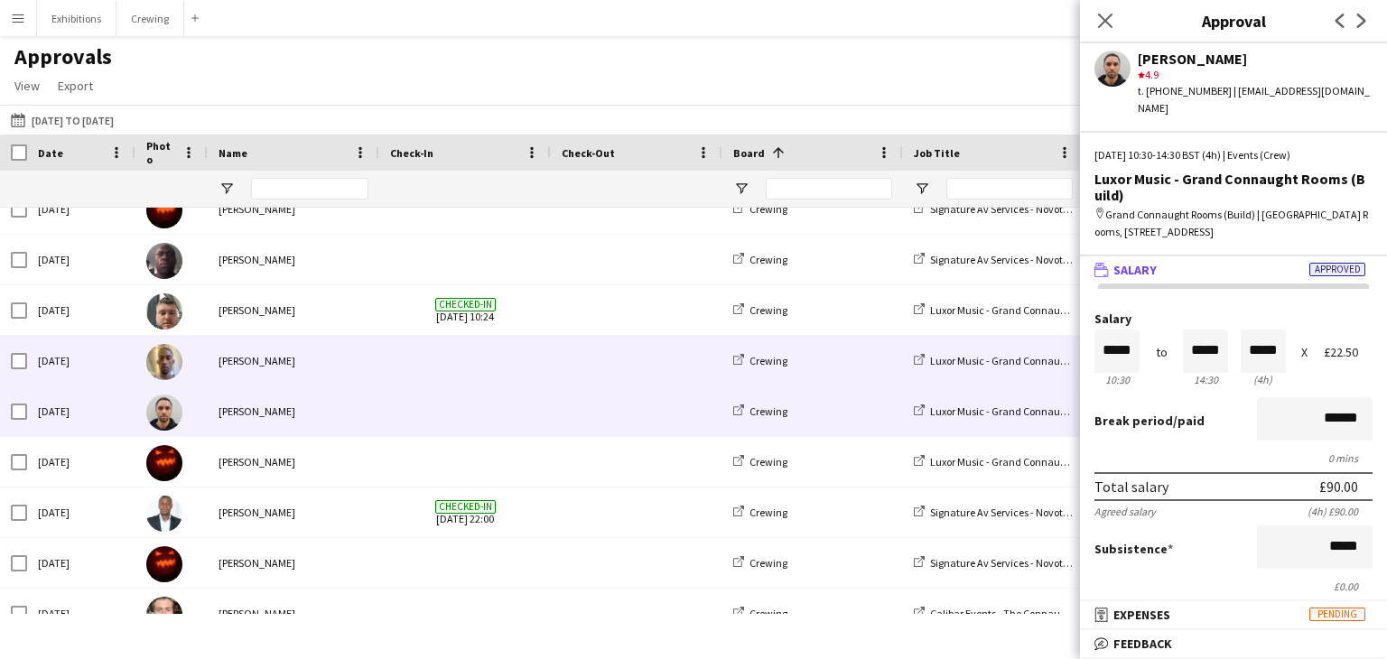
click at [366, 365] on div "[PERSON_NAME]" at bounding box center [294, 361] width 172 height 50
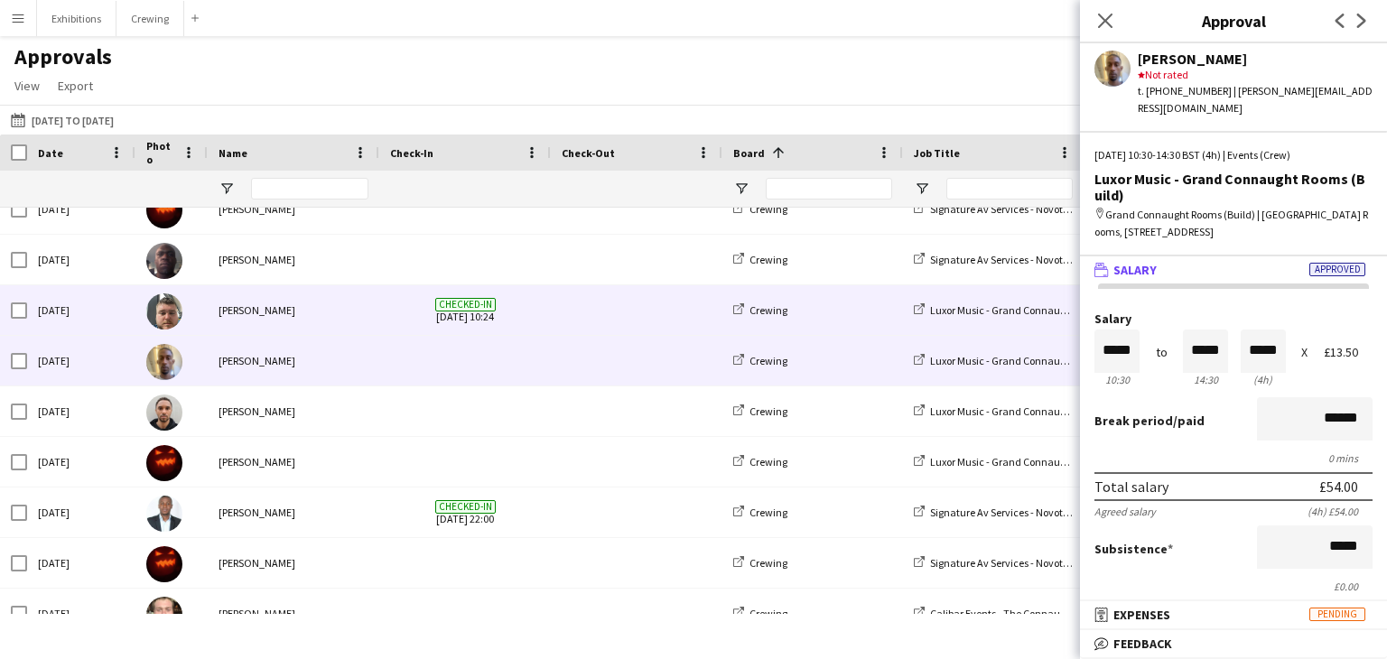
scroll to position [0, 0]
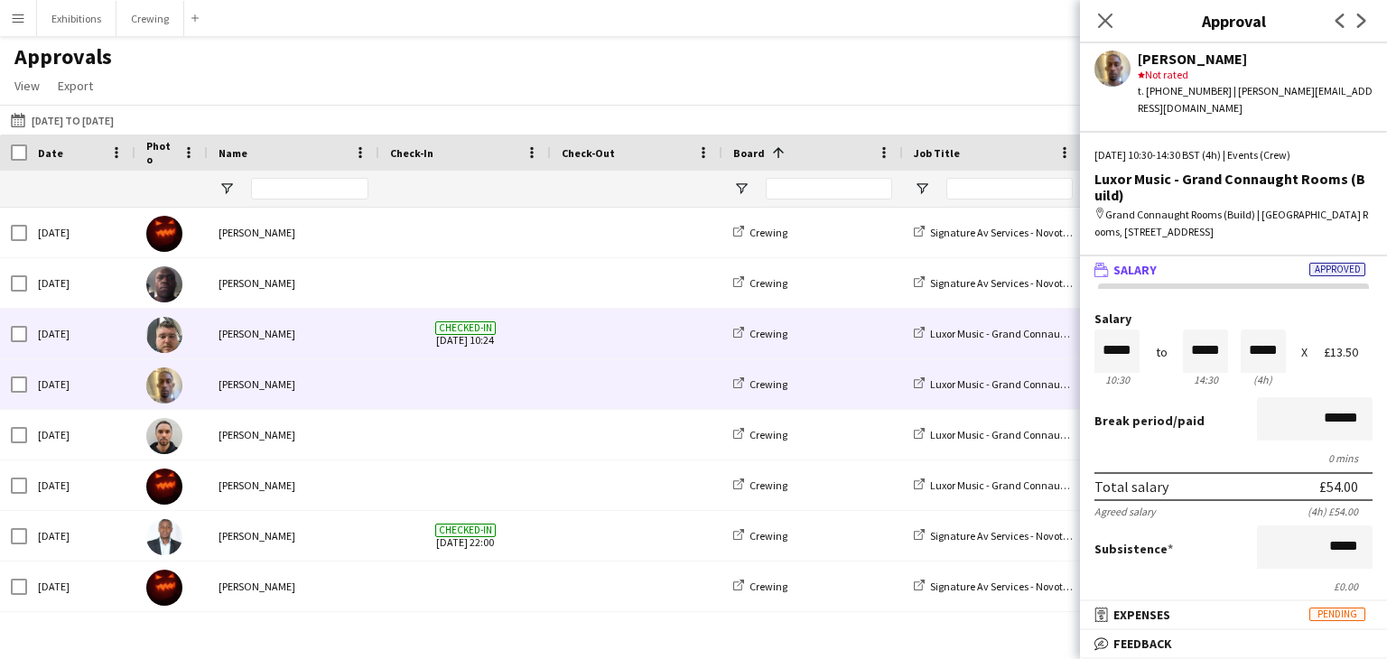
click at [381, 339] on div "Checked-in [DATE] 10:24" at bounding box center [465, 334] width 172 height 50
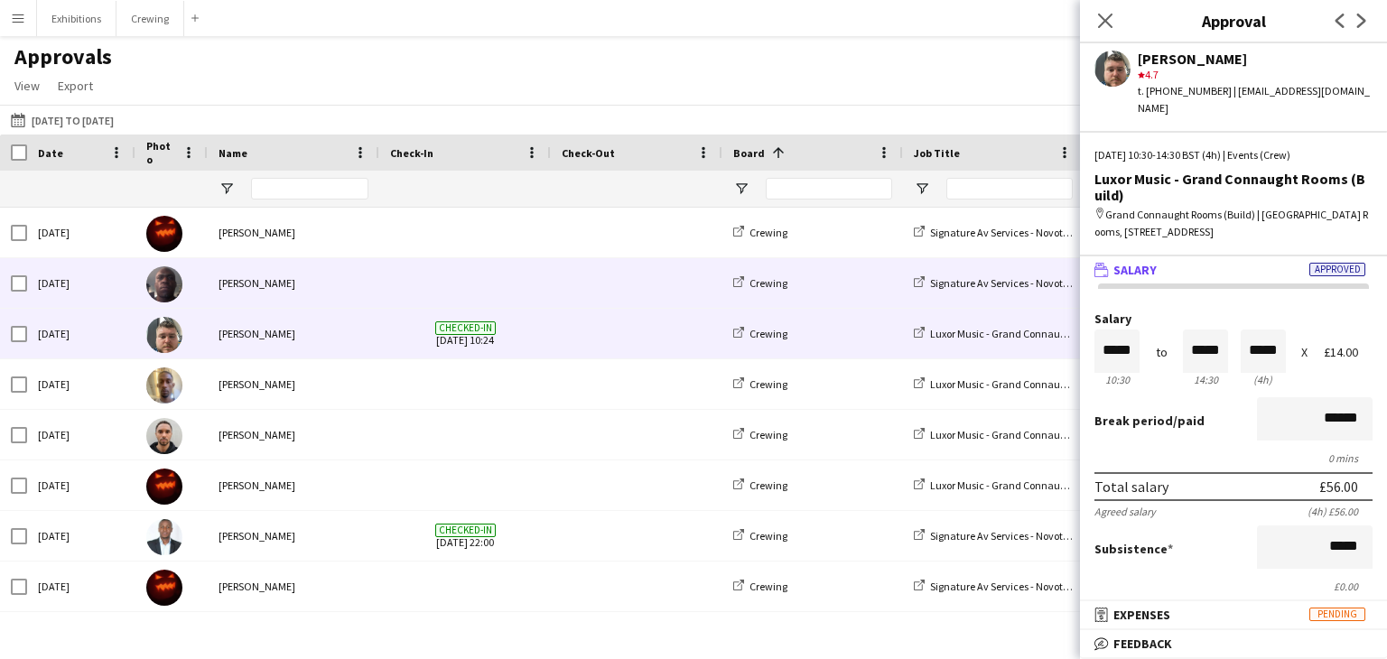
click at [403, 273] on span at bounding box center [465, 283] width 150 height 50
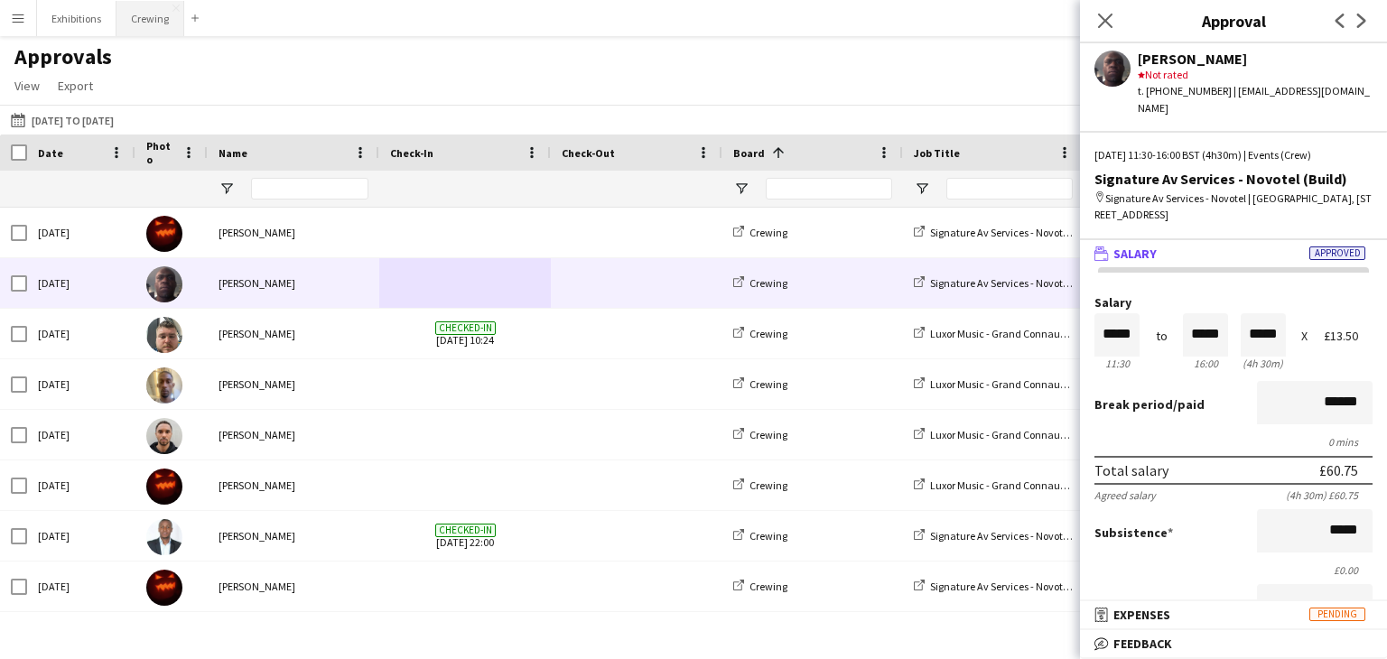
click at [130, 21] on button "Crewing Close" at bounding box center [150, 18] width 68 height 35
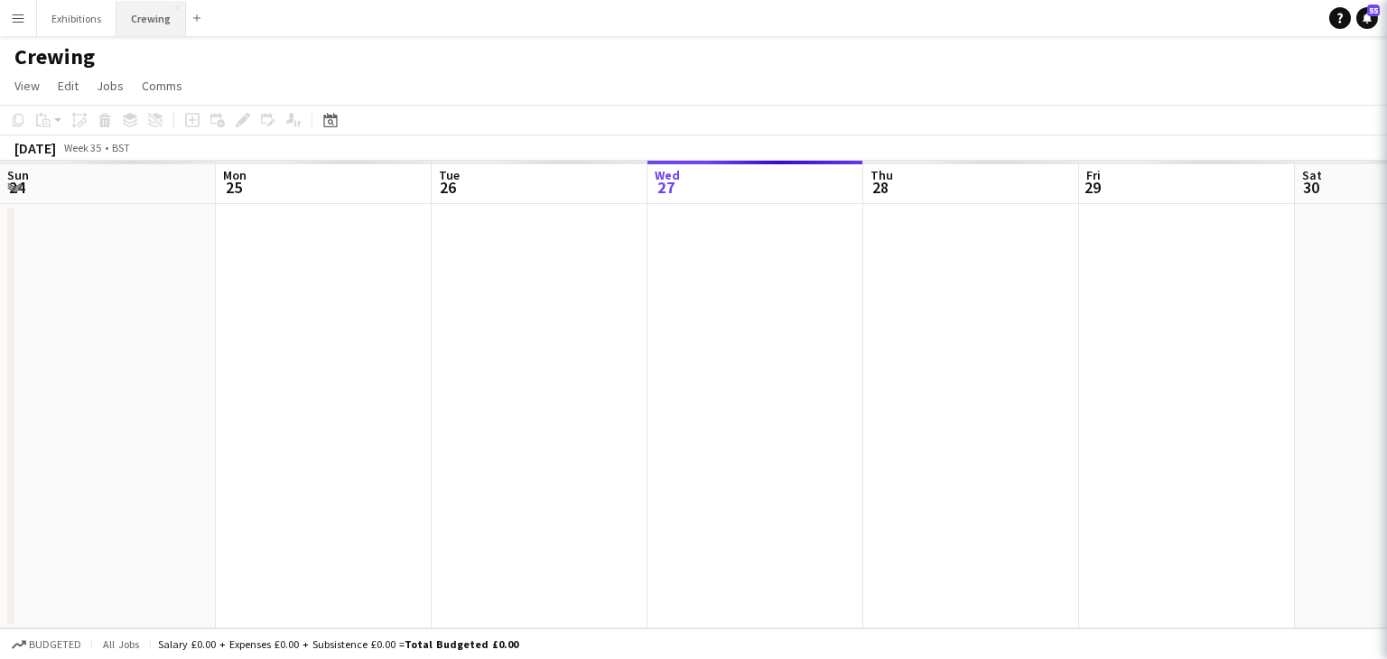
scroll to position [0, 432]
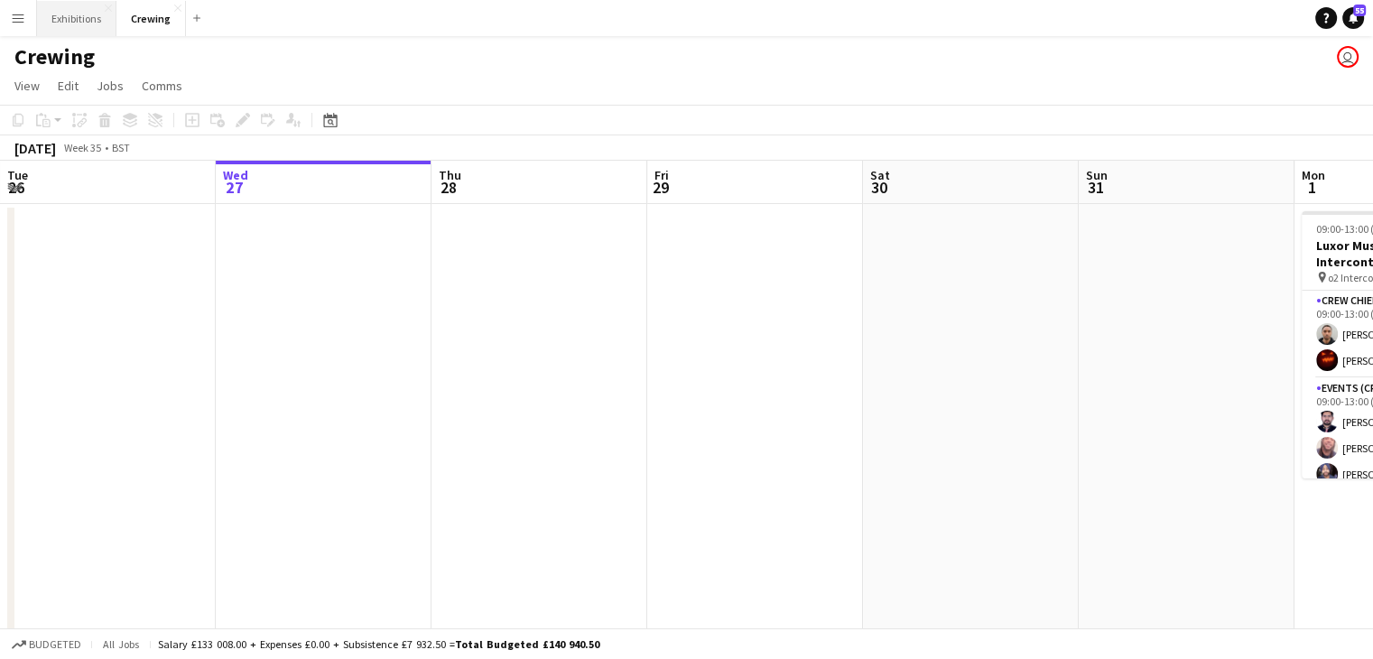
click at [71, 22] on button "Exhibitions Close" at bounding box center [76, 18] width 79 height 35
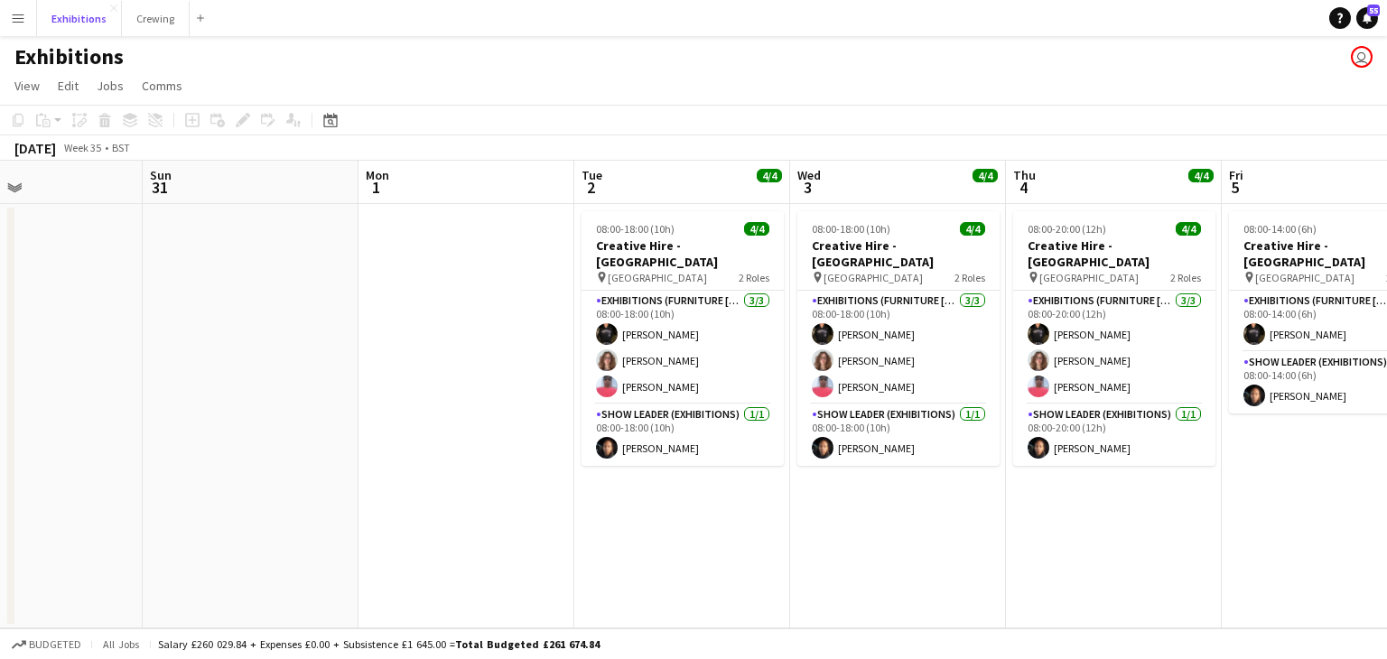
scroll to position [0, 524]
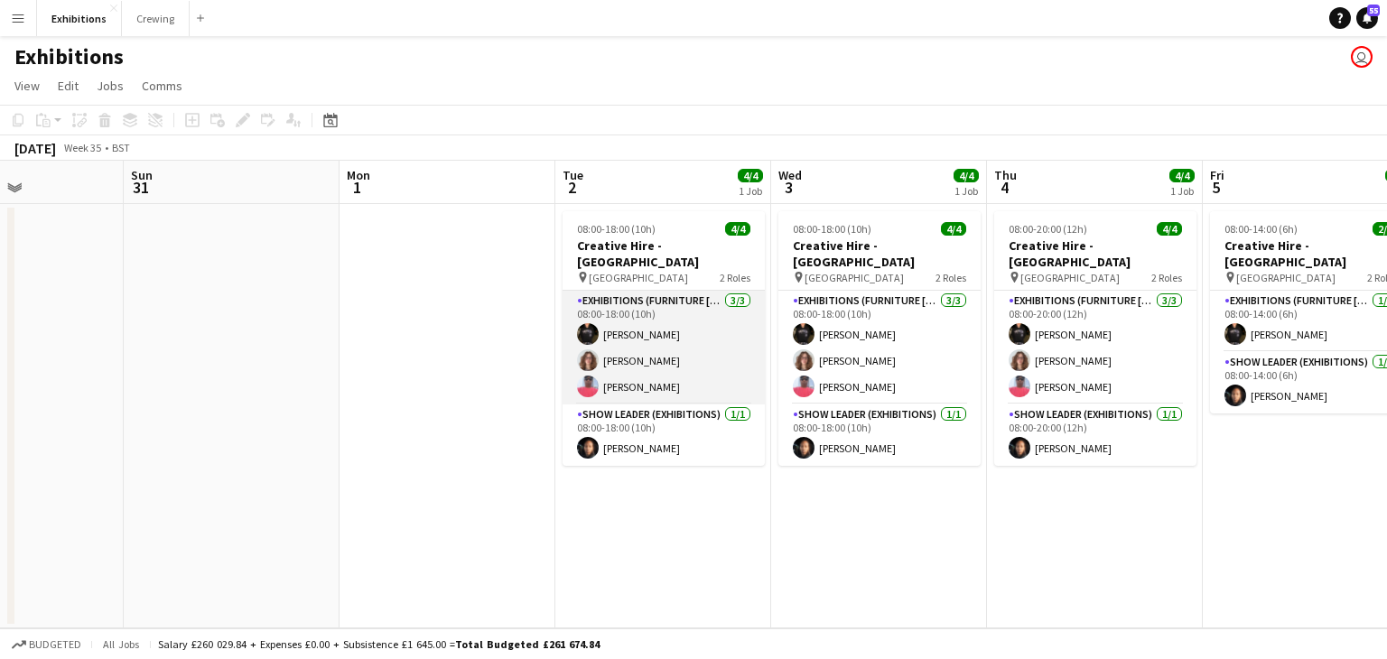
click at [646, 358] on app-card-role "Exhibitions (Furniture [PERSON_NAME]) [DATE] 08:00-18:00 (10h) [PERSON_NAME] [P…" at bounding box center [663, 348] width 202 height 114
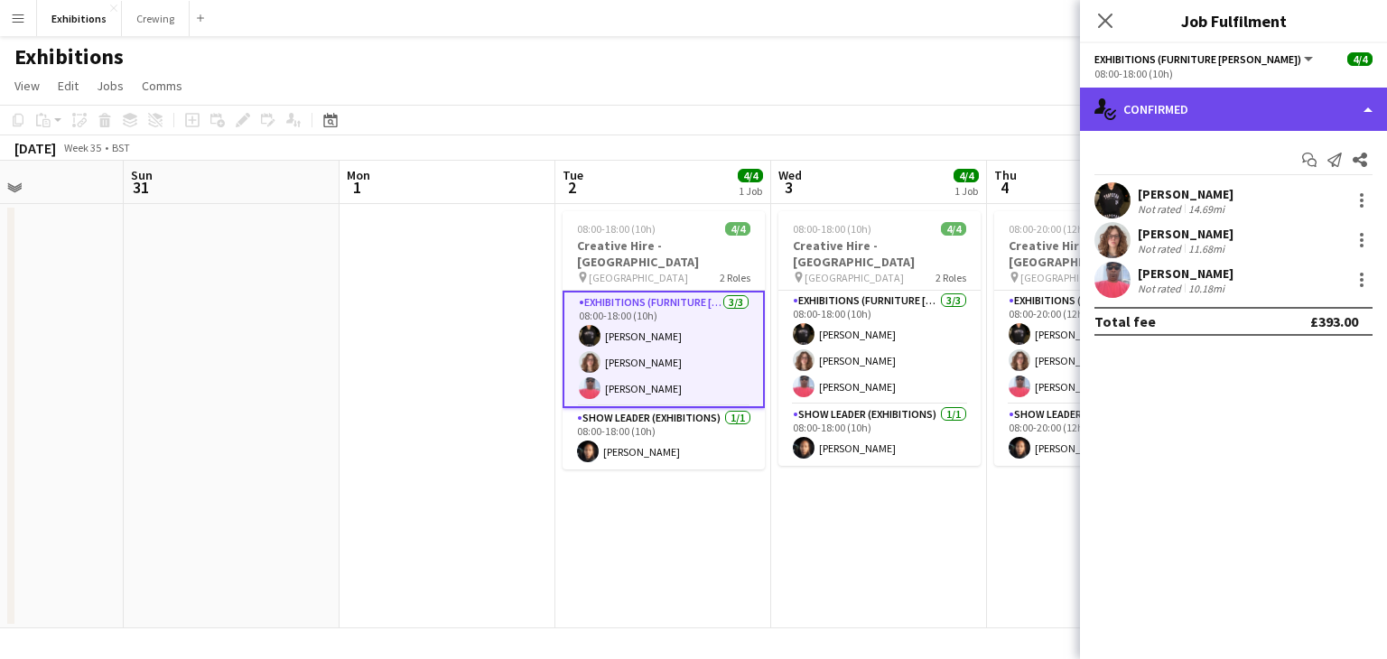
click at [1290, 102] on div "single-neutral-actions-check-2 Confirmed" at bounding box center [1233, 109] width 307 height 43
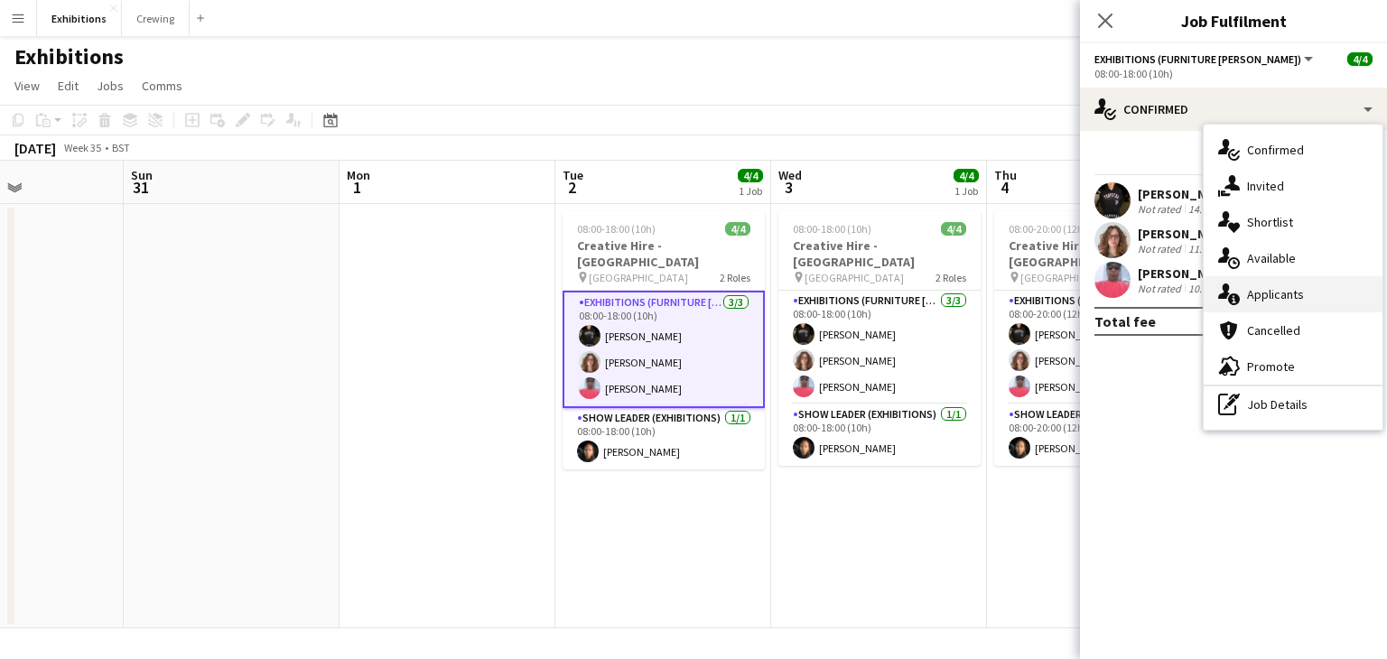
click at [1296, 289] on div "single-neutral-actions-information Applicants" at bounding box center [1292, 294] width 179 height 36
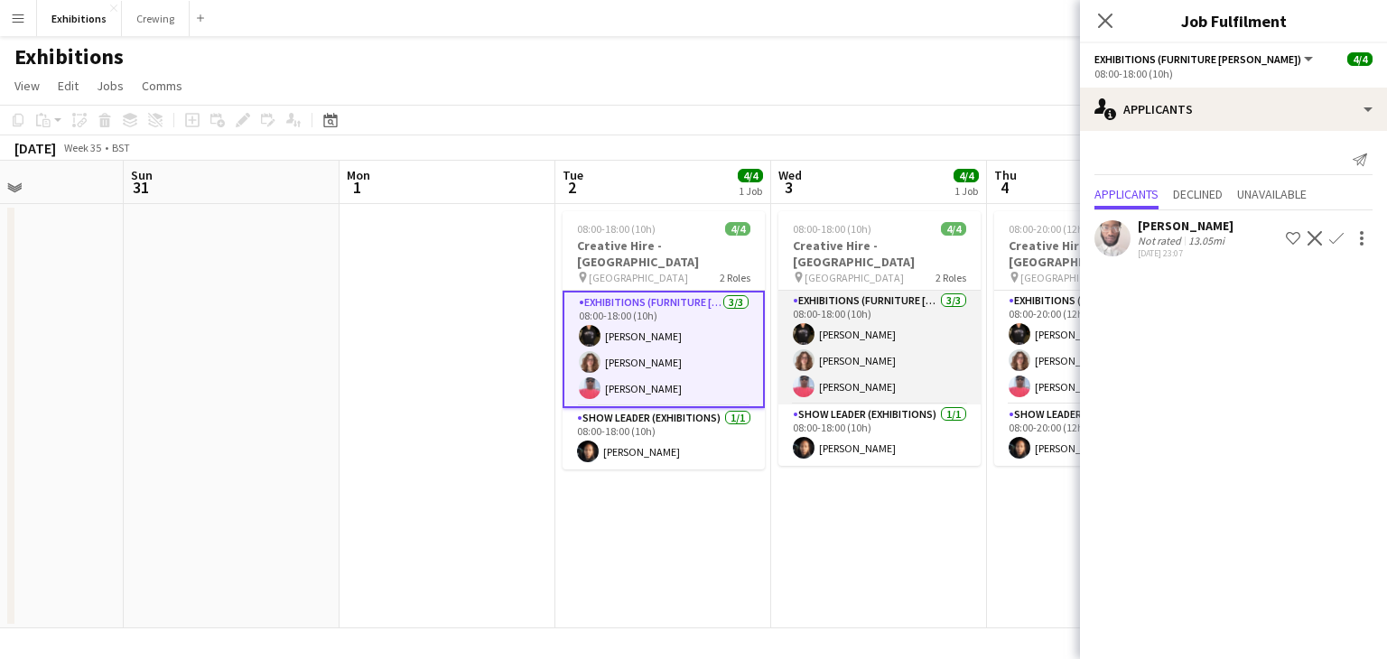
click at [882, 333] on app-card-role "Exhibitions (Furniture [PERSON_NAME]) [DATE] 08:00-18:00 (10h) [PERSON_NAME] [P…" at bounding box center [879, 348] width 202 height 114
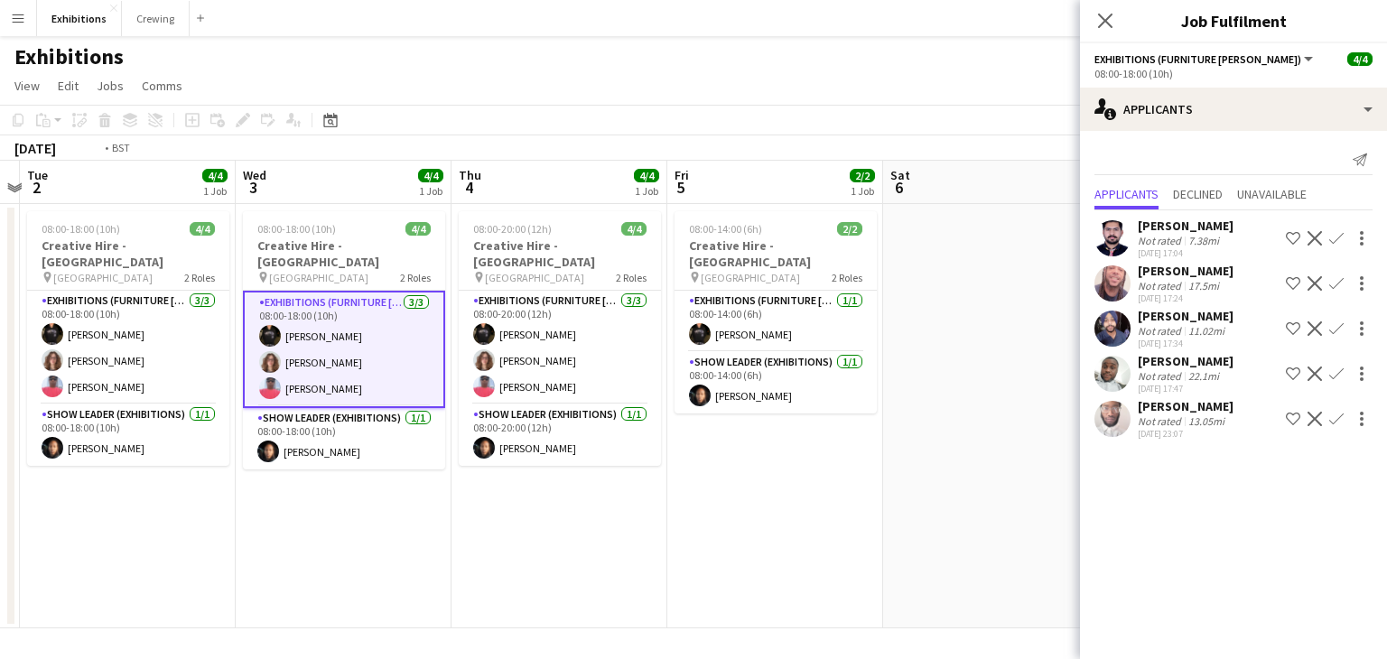
scroll to position [0, 672]
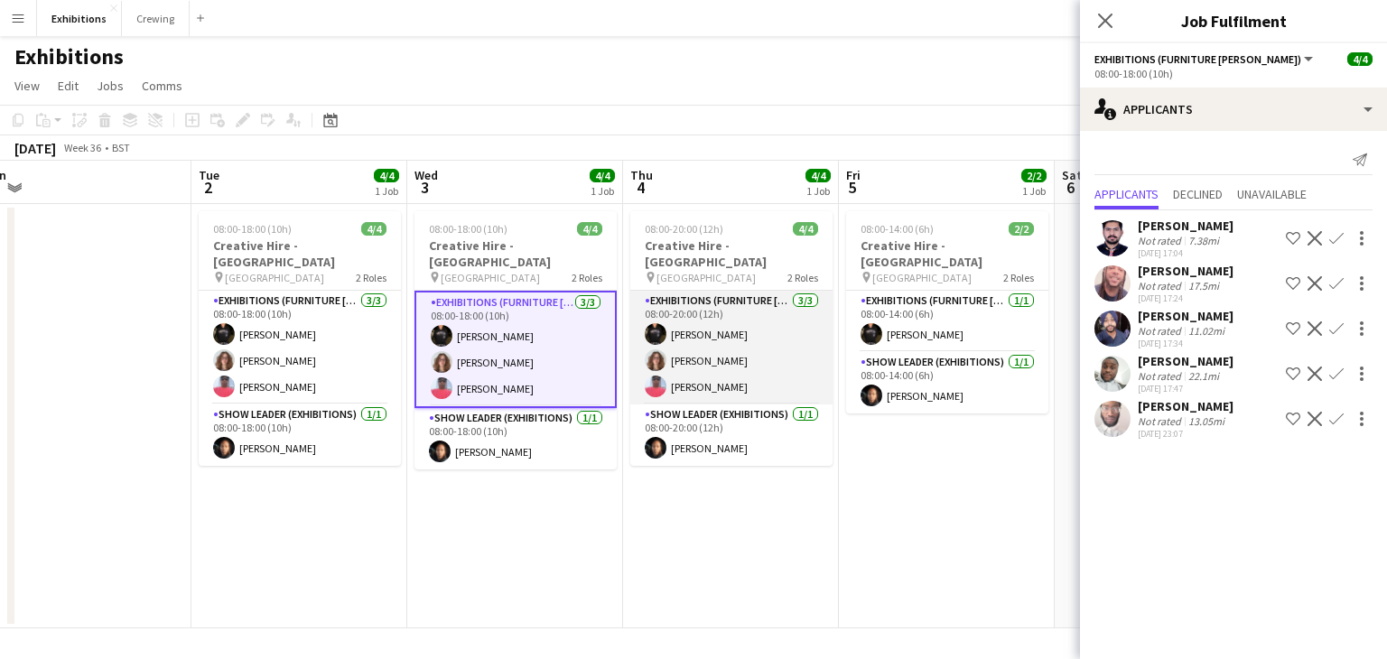
click at [736, 348] on app-card-role "Exhibitions (Furniture [PERSON_NAME]) [DATE] 08:00-20:00 (12h) [PERSON_NAME] [P…" at bounding box center [731, 348] width 202 height 114
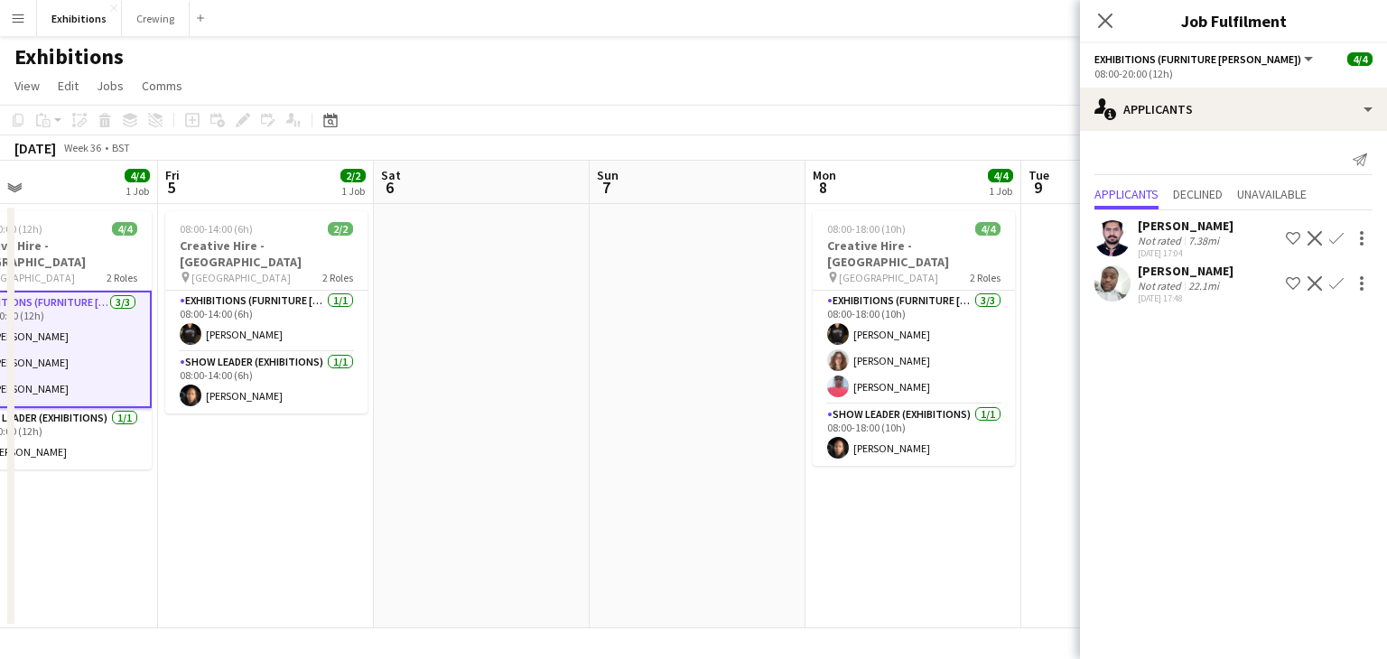
scroll to position [0, 722]
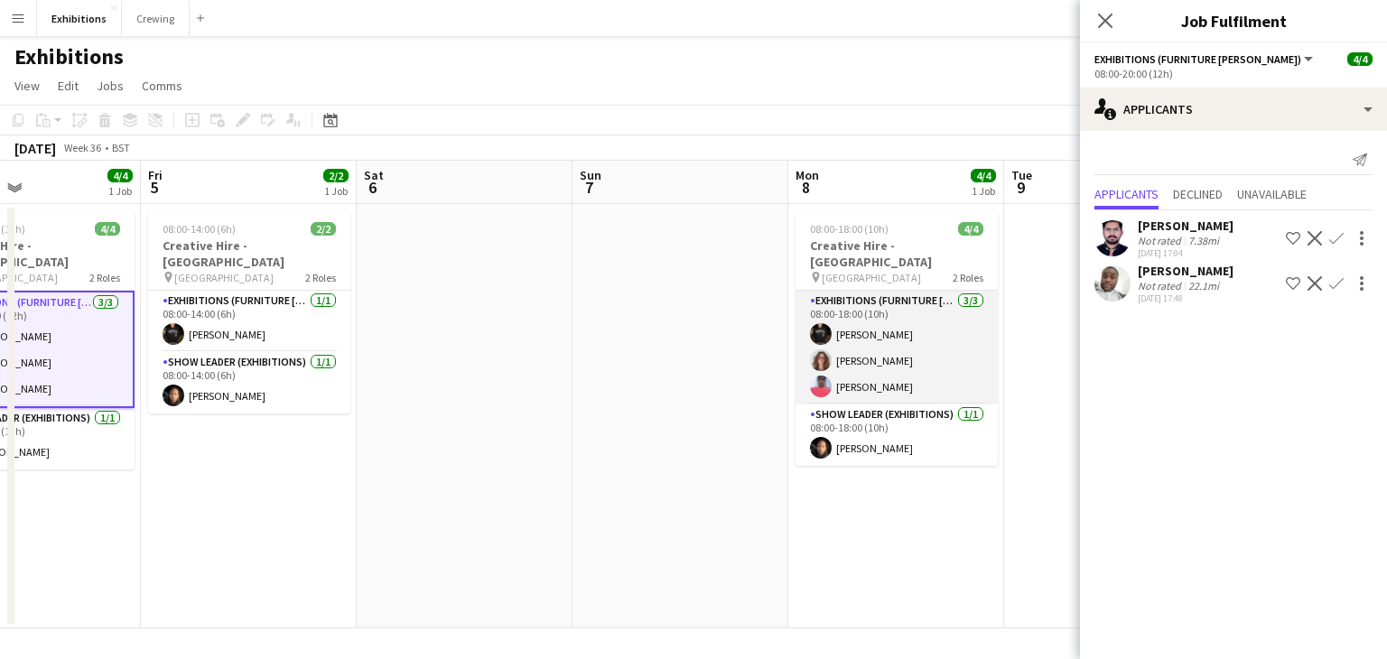
click at [909, 350] on app-card-role "Exhibitions (Furniture [PERSON_NAME]) [DATE] 08:00-18:00 (10h) [PERSON_NAME] [P…" at bounding box center [896, 348] width 202 height 114
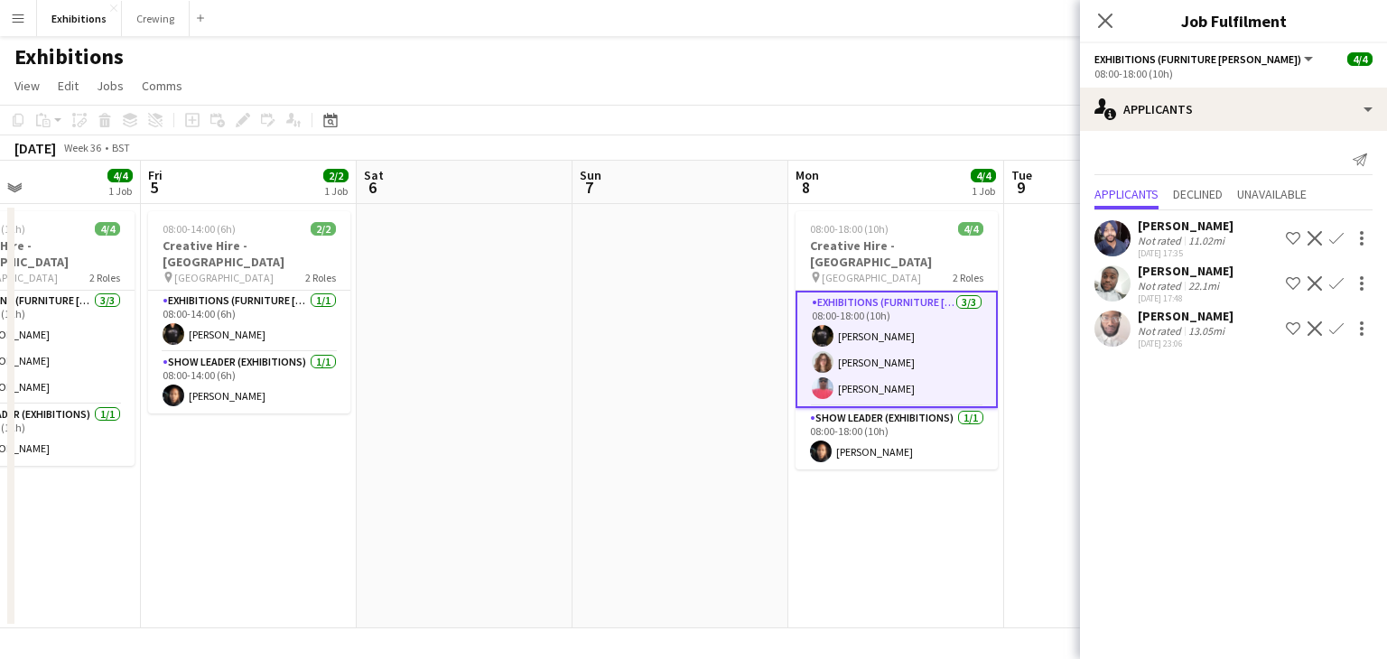
click at [503, 457] on app-date-cell at bounding box center [465, 416] width 216 height 424
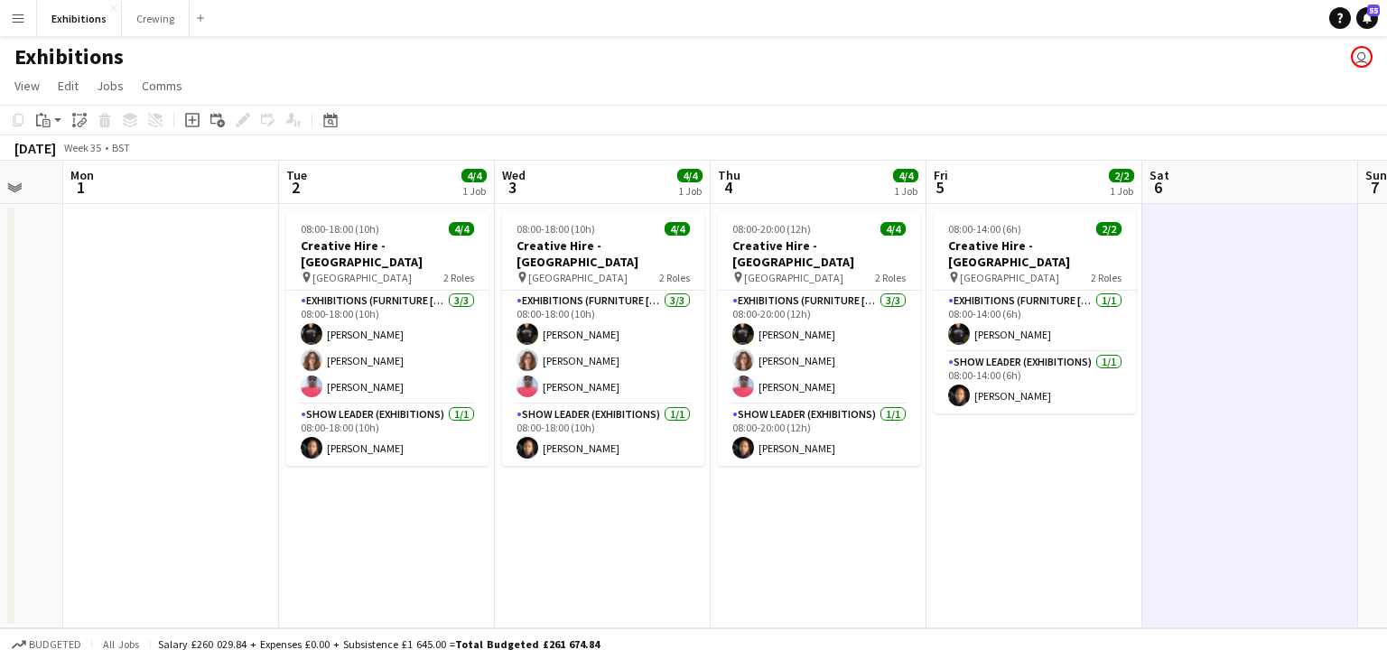
scroll to position [0, 363]
